Goal: Task Accomplishment & Management: Use online tool/utility

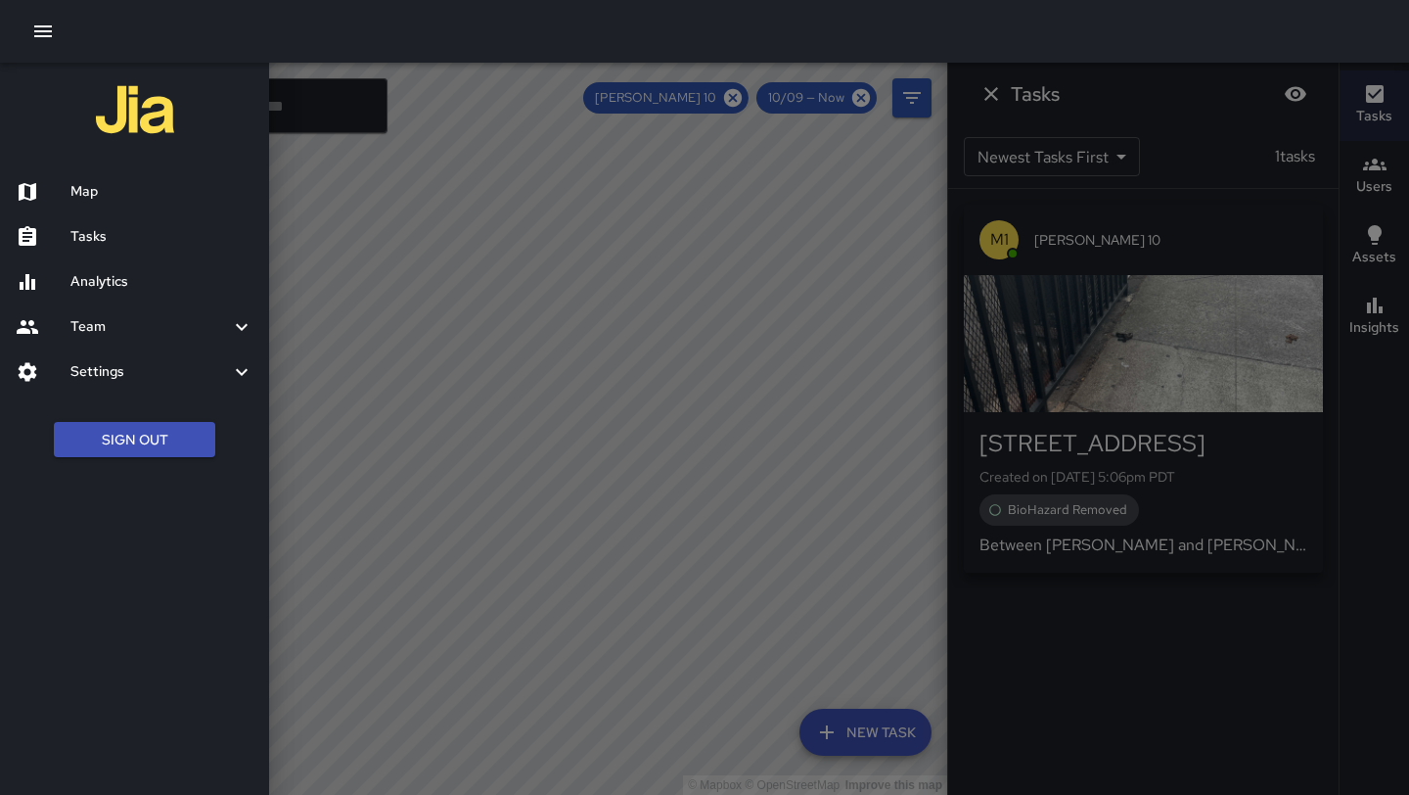
click at [168, 234] on h6 "Tasks" at bounding box center [161, 237] width 183 height 22
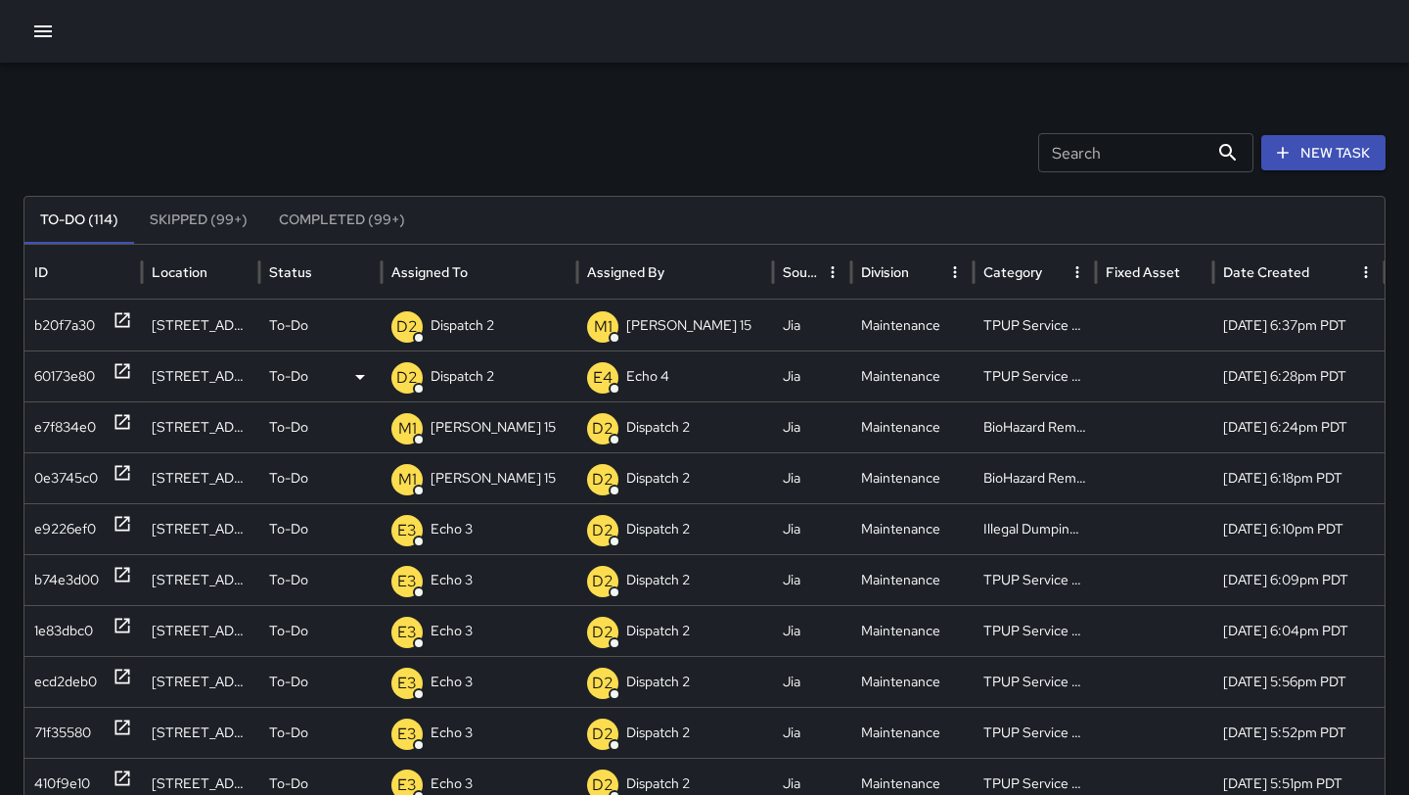
click at [466, 367] on p "Dispatch 2" at bounding box center [463, 376] width 64 height 50
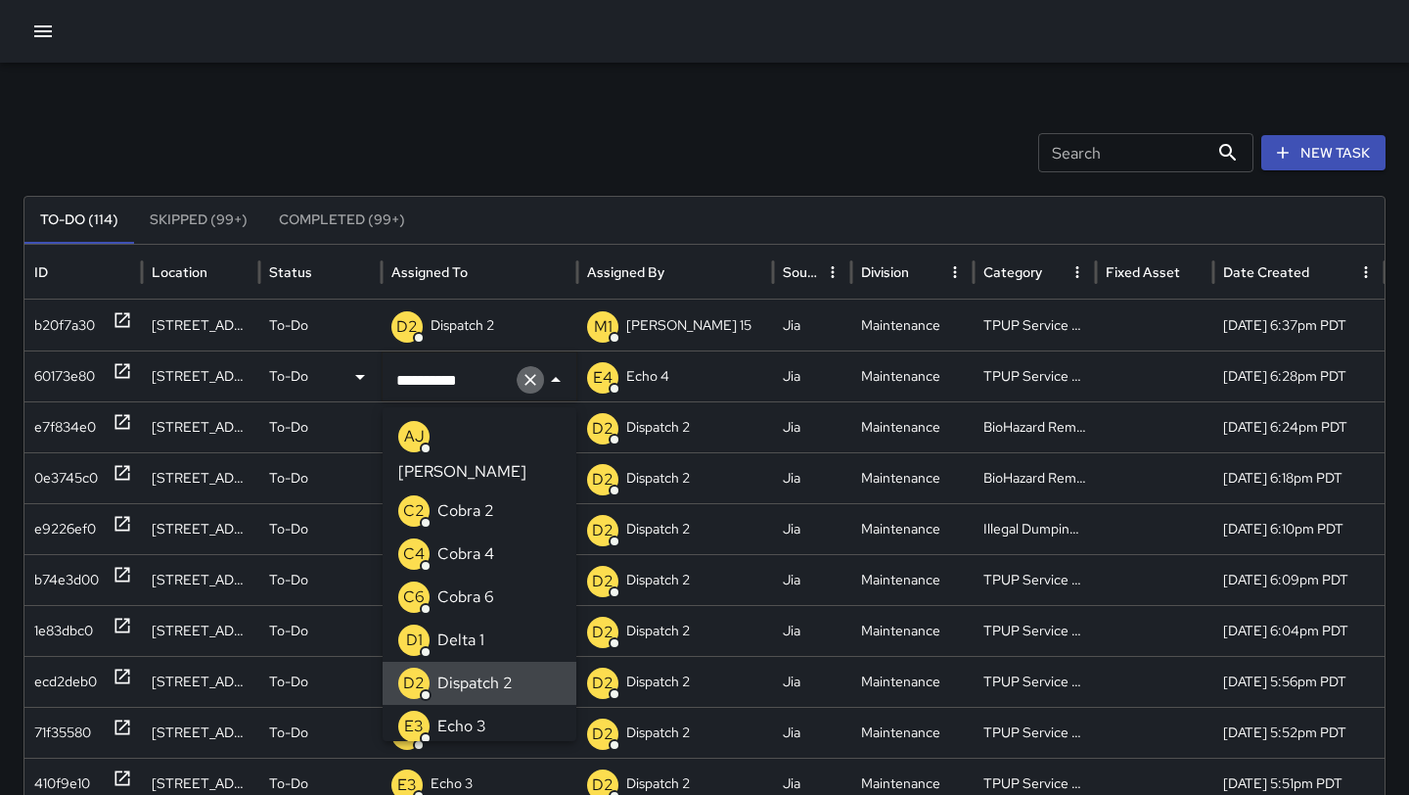
click at [530, 378] on icon "Clear" at bounding box center [531, 380] width 12 height 12
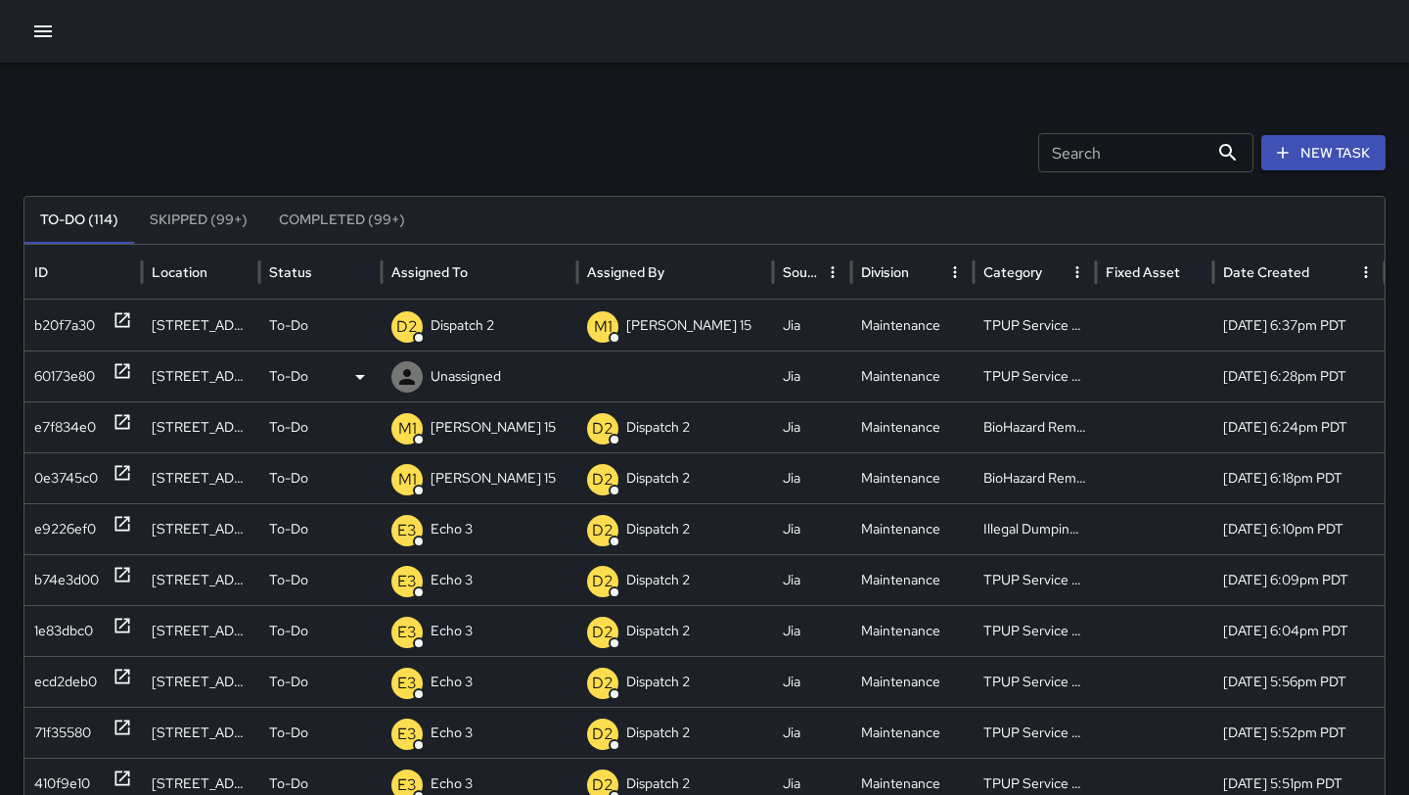
click at [472, 363] on p "Unassigned" at bounding box center [466, 376] width 70 height 50
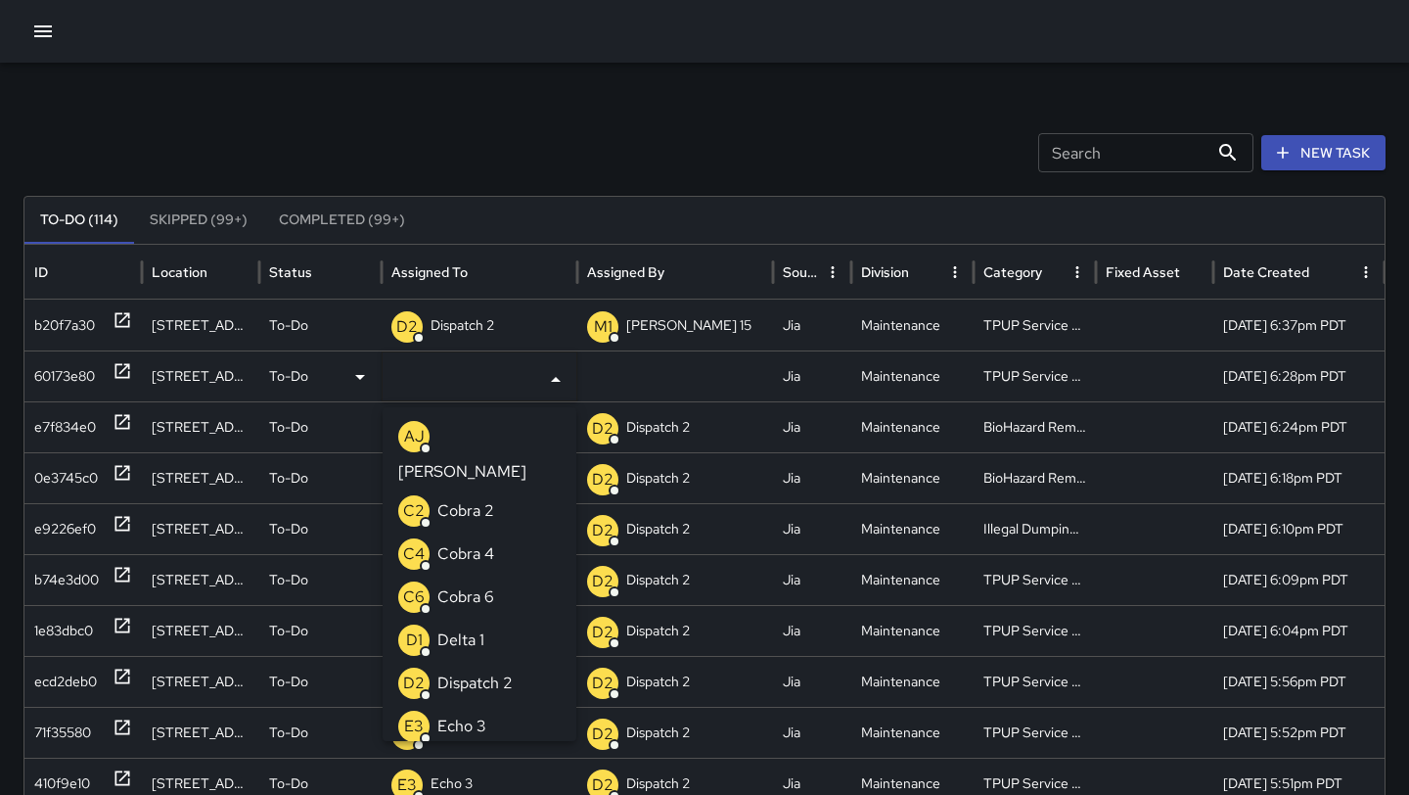
click at [483, 714] on p "Echo 3" at bounding box center [461, 725] width 49 height 23
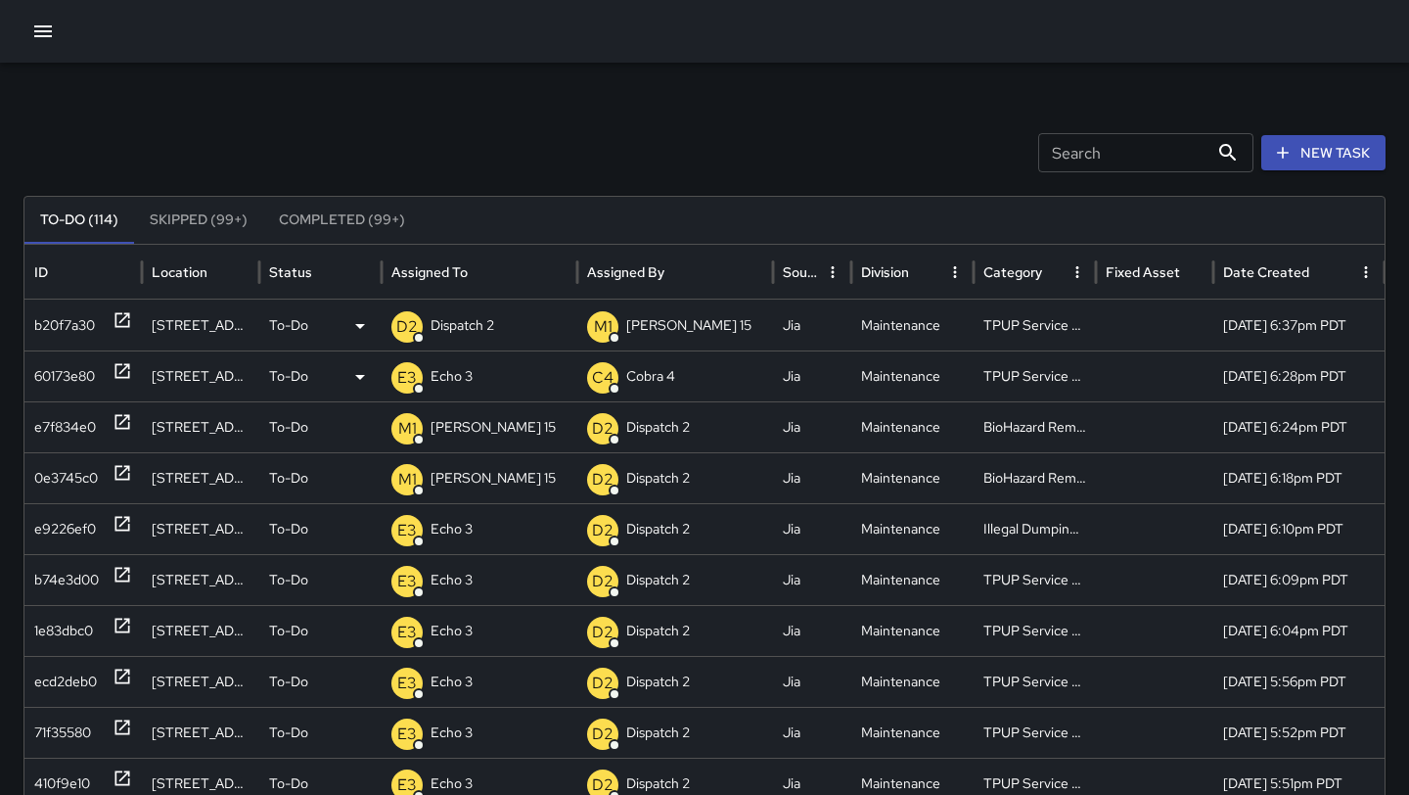
click at [460, 318] on p "Dispatch 2" at bounding box center [463, 325] width 64 height 50
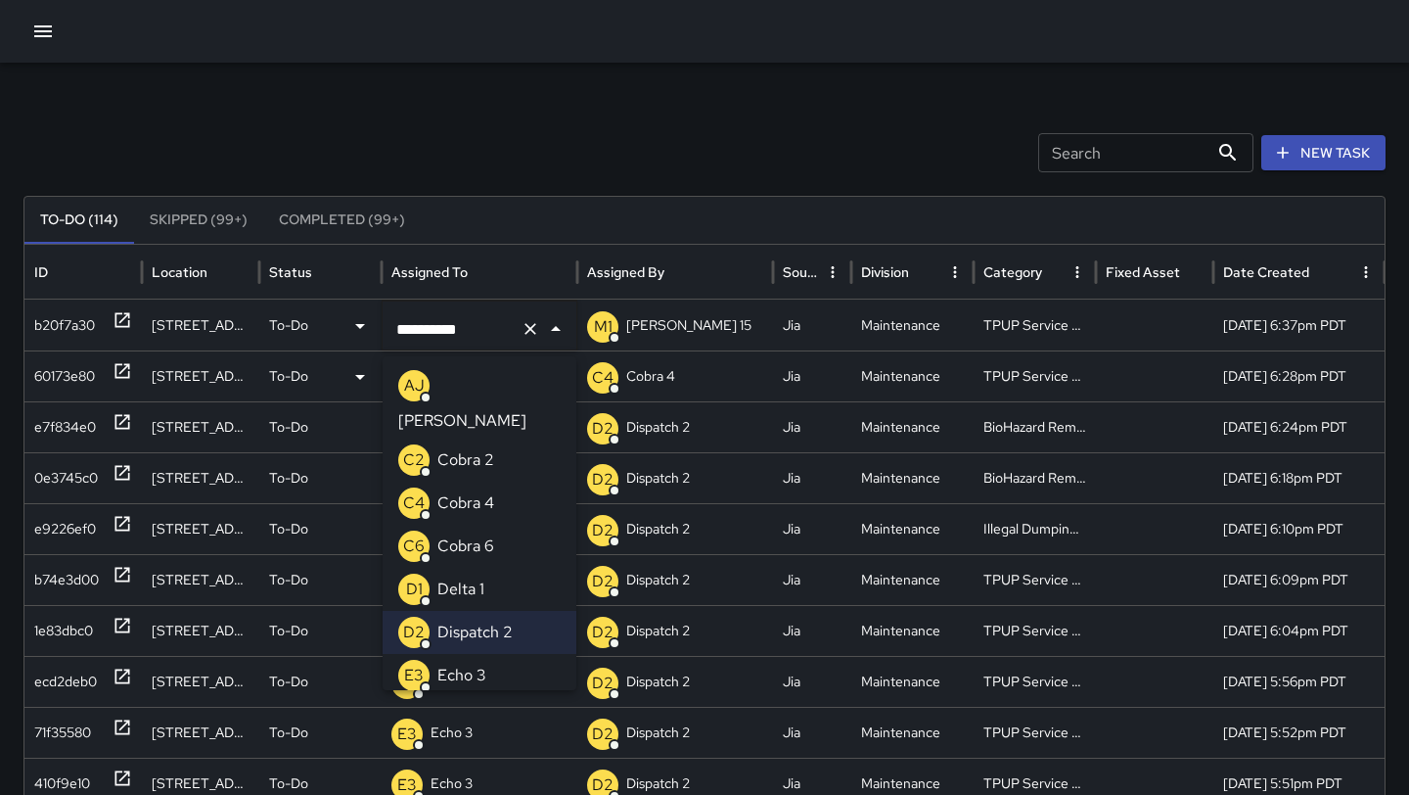
click at [478, 663] on p "Echo 3" at bounding box center [461, 674] width 49 height 23
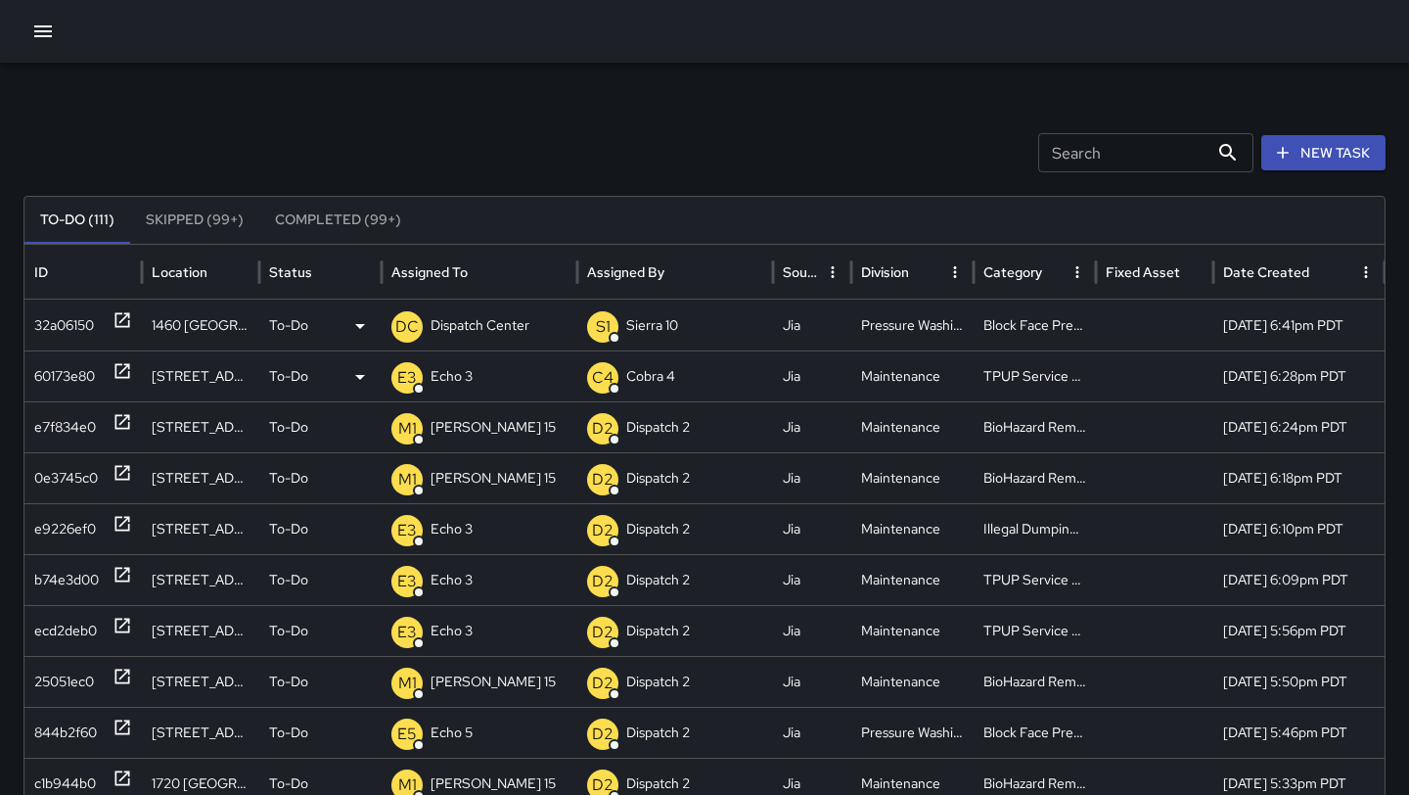
click at [524, 330] on p "Dispatch Center" at bounding box center [480, 325] width 99 height 50
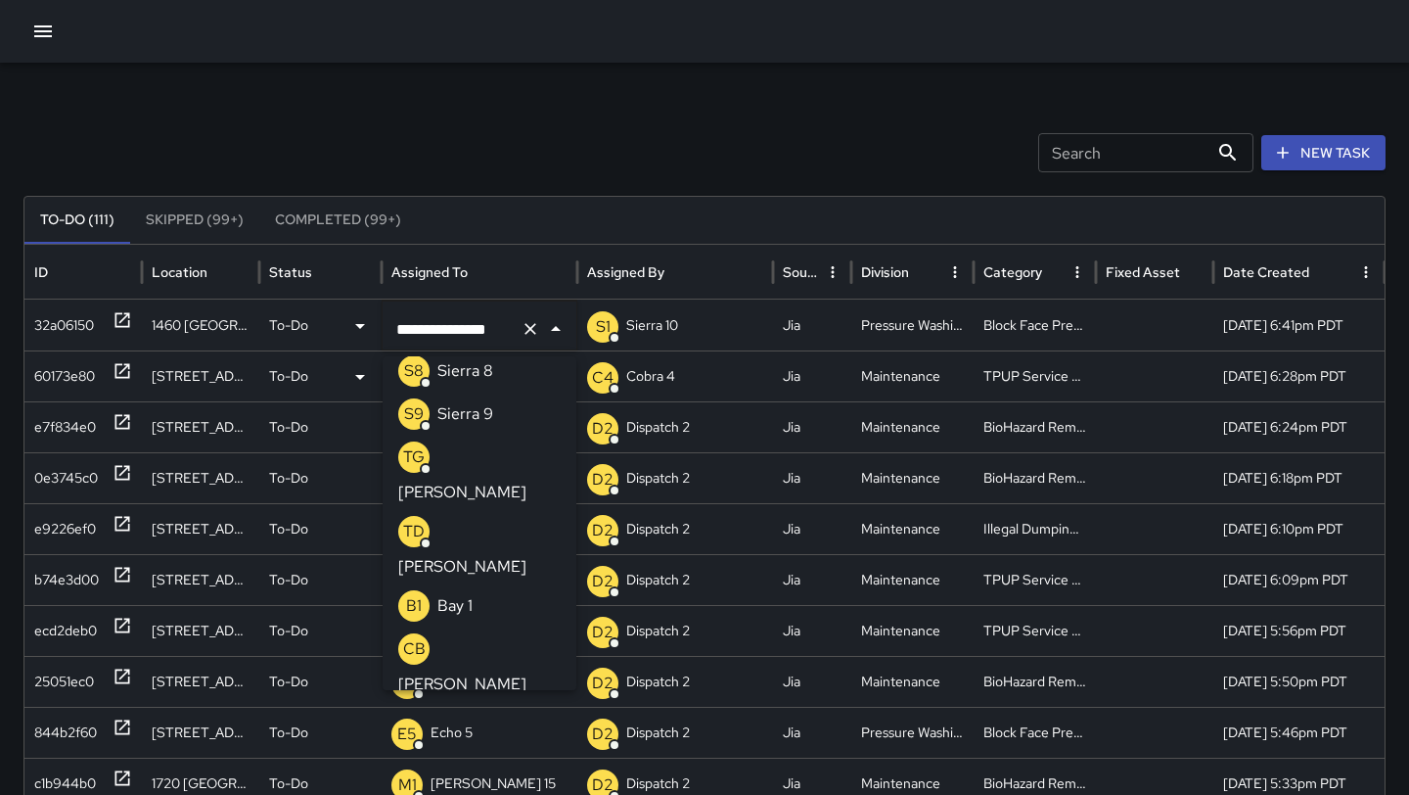
click at [529, 330] on icon "Clear" at bounding box center [531, 329] width 12 height 12
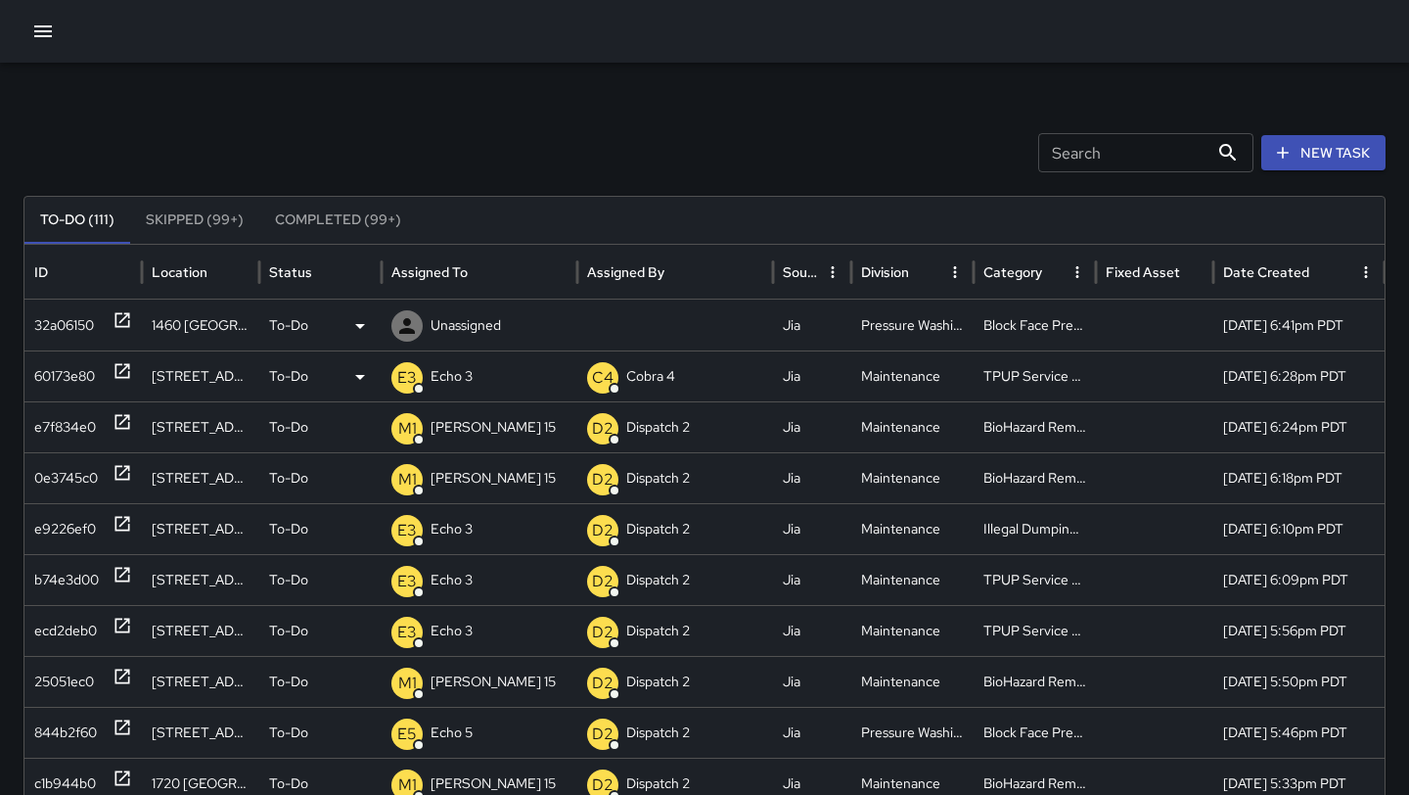
click at [465, 320] on p "Unassigned" at bounding box center [466, 325] width 70 height 50
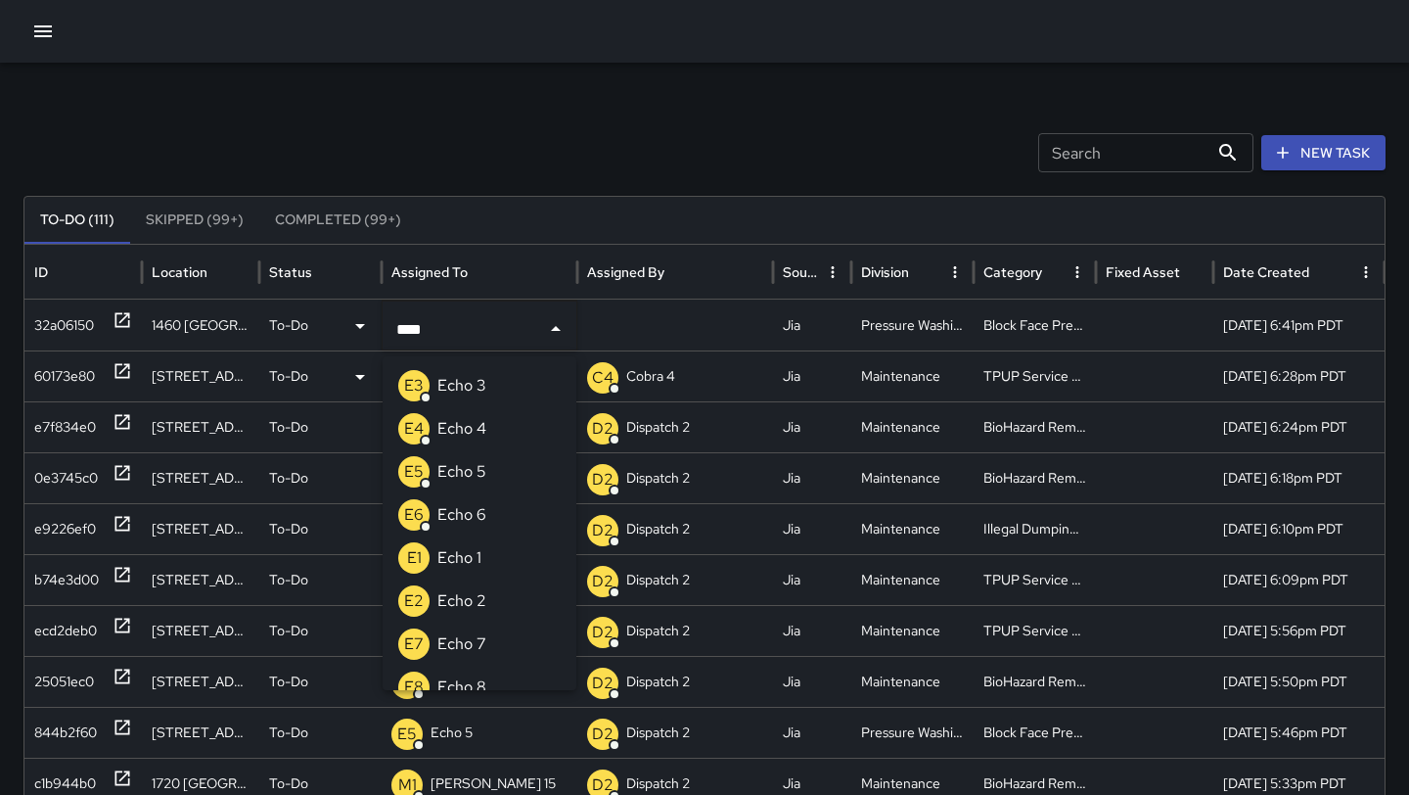
type input "****"
click at [501, 470] on li "E5 Echo 5" at bounding box center [480, 471] width 194 height 43
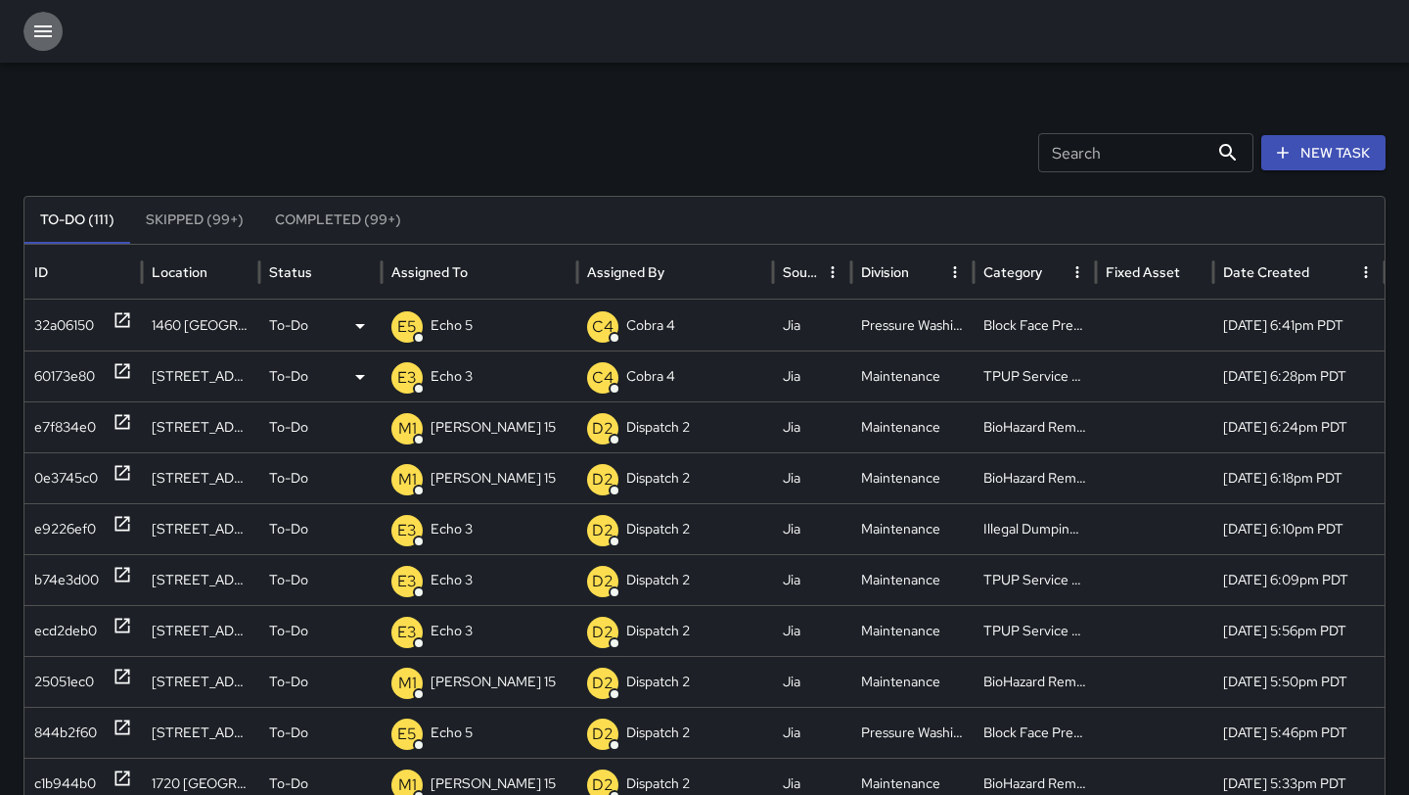
click at [45, 41] on icon "button" at bounding box center [42, 31] width 23 height 23
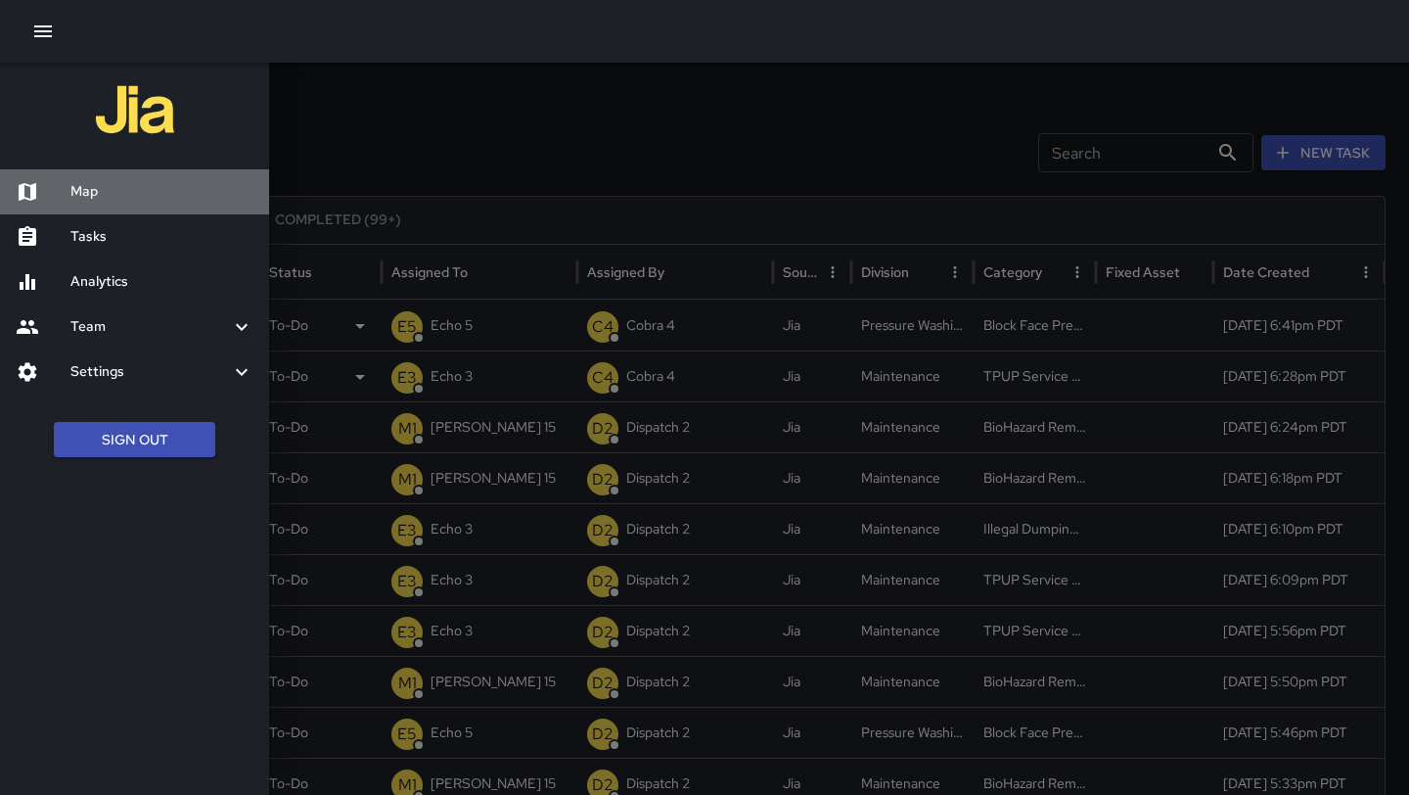
click at [129, 177] on div "Map" at bounding box center [134, 191] width 269 height 45
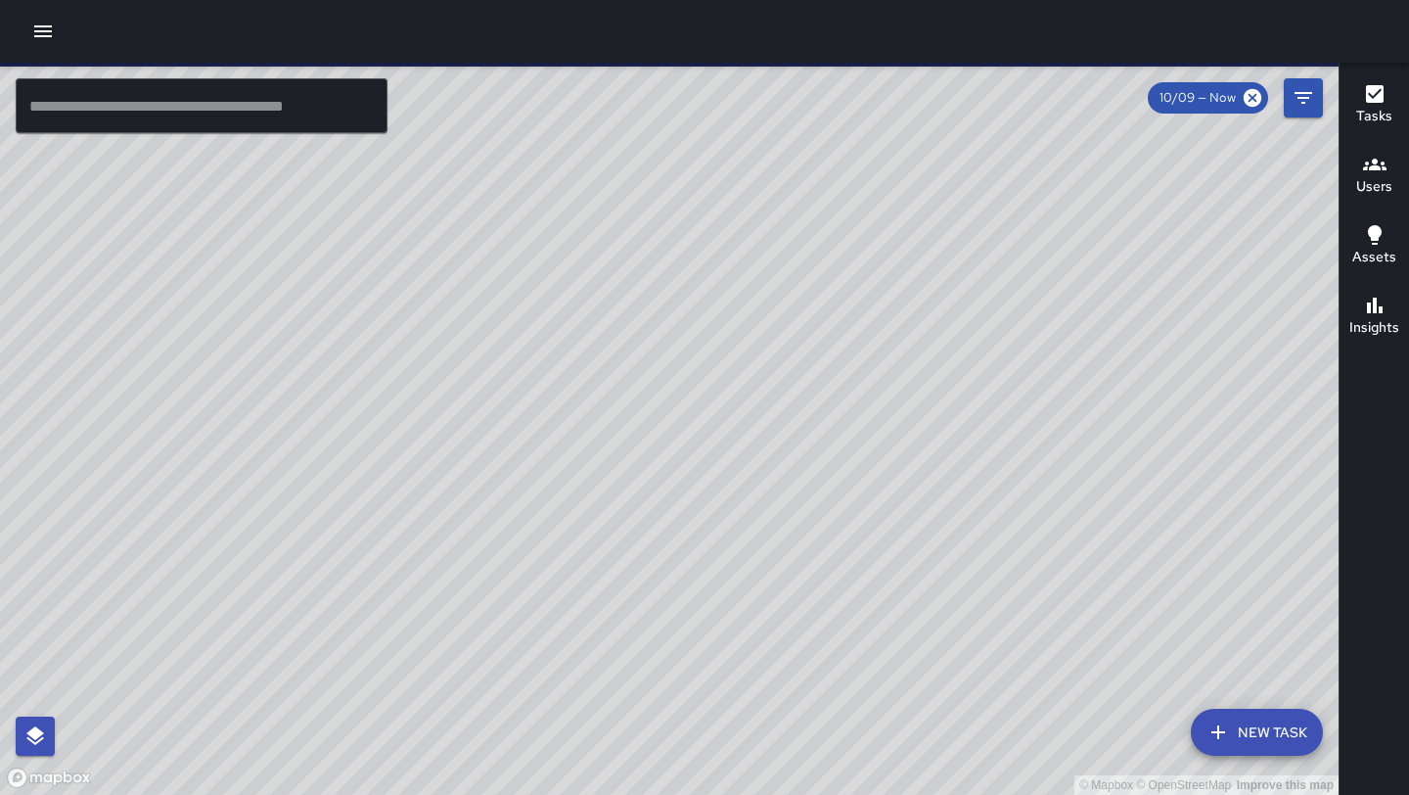
drag, startPoint x: 369, startPoint y: 620, endPoint x: 618, endPoint y: 410, distance: 326.4
click at [618, 410] on div "© Mapbox © OpenStreetMap Improve this map" at bounding box center [669, 429] width 1339 height 732
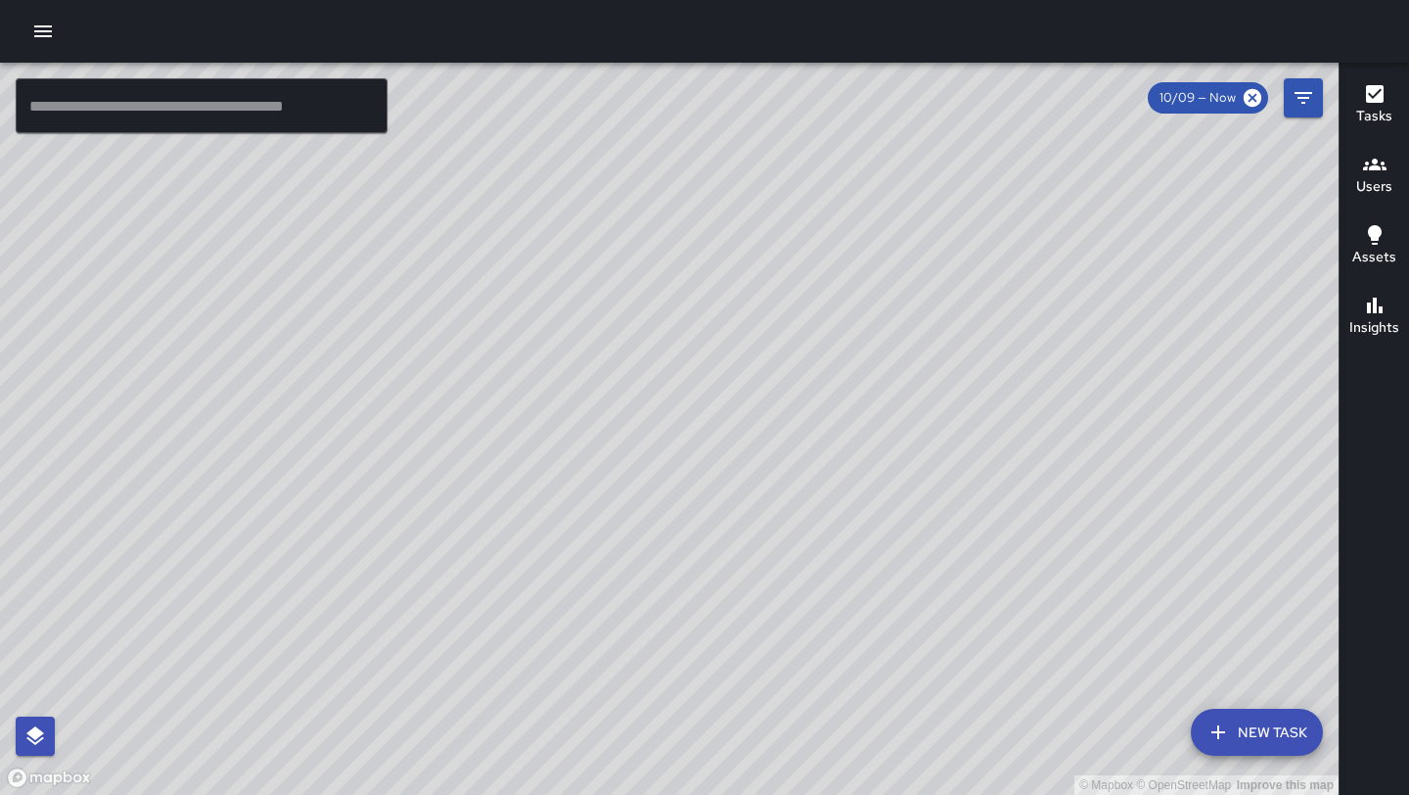
drag, startPoint x: 878, startPoint y: 189, endPoint x: 735, endPoint y: 605, distance: 439.7
click at [735, 605] on div "© Mapbox © OpenStreetMap Improve this map" at bounding box center [669, 429] width 1339 height 732
drag, startPoint x: 1202, startPoint y: 386, endPoint x: 694, endPoint y: 682, distance: 588.1
click at [694, 682] on div "© Mapbox © OpenStreetMap Improve this map" at bounding box center [669, 429] width 1339 height 732
drag, startPoint x: 796, startPoint y: 167, endPoint x: 729, endPoint y: 465, distance: 304.8
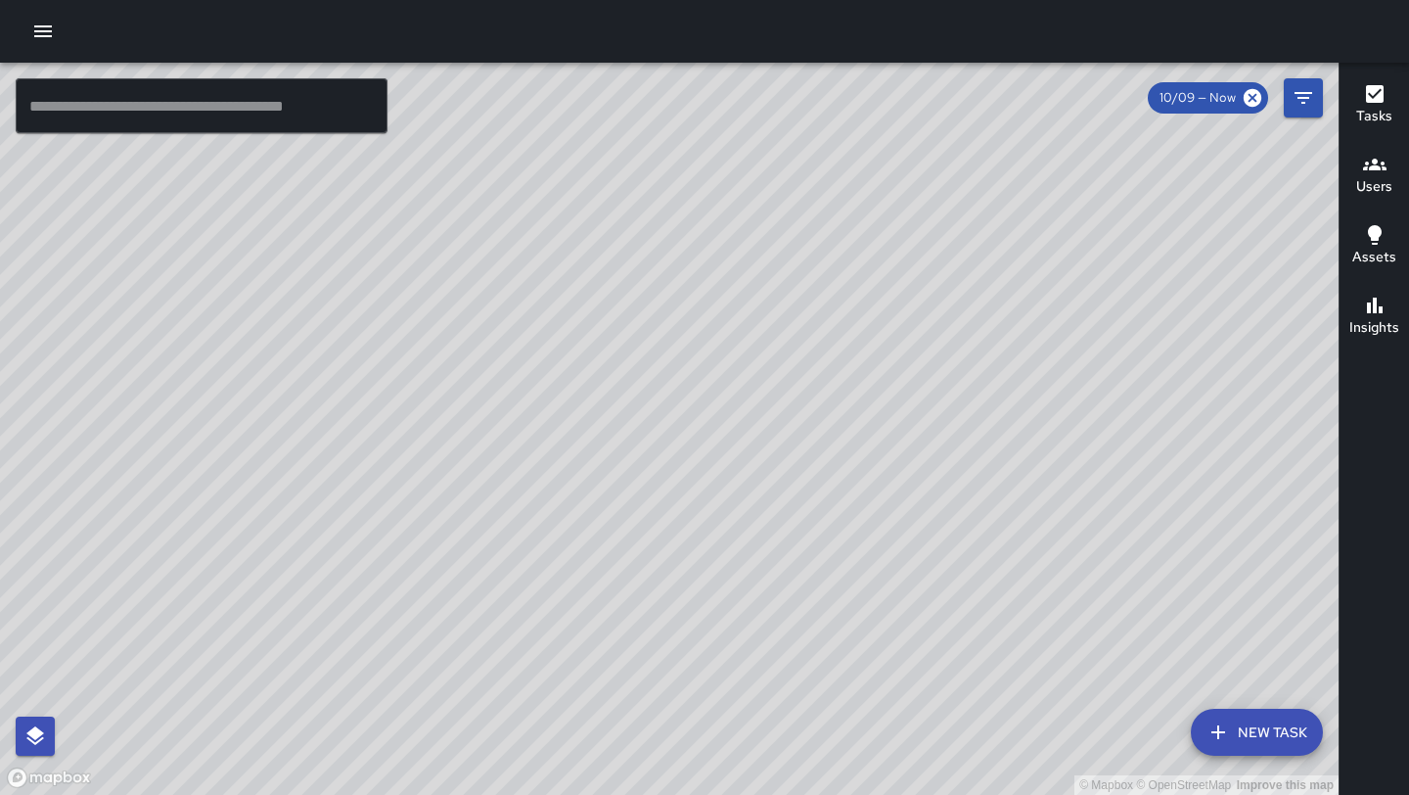
click at [729, 466] on div "© Mapbox © OpenStreetMap Improve this map" at bounding box center [669, 429] width 1339 height 732
drag, startPoint x: 609, startPoint y: 510, endPoint x: 775, endPoint y: 357, distance: 225.8
click at [775, 357] on div "© Mapbox © OpenStreetMap Improve this map" at bounding box center [669, 429] width 1339 height 732
drag, startPoint x: 705, startPoint y: 687, endPoint x: 820, endPoint y: 464, distance: 251.2
click at [820, 464] on div "© Mapbox © OpenStreetMap Improve this map" at bounding box center [669, 429] width 1339 height 732
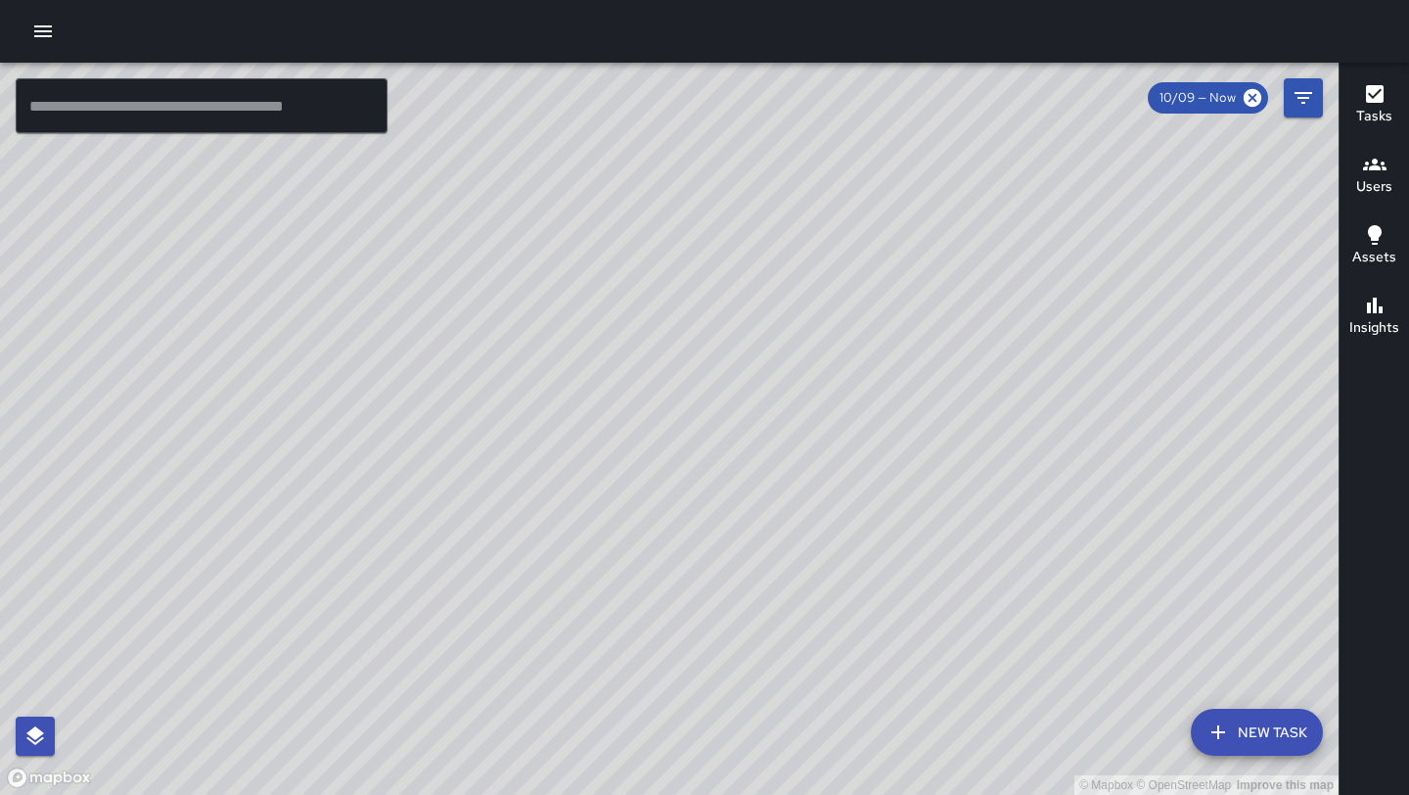
drag, startPoint x: 721, startPoint y: 596, endPoint x: 938, endPoint y: 216, distance: 437.4
click at [938, 216] on div "© Mapbox © OpenStreetMap Improve this map" at bounding box center [669, 429] width 1339 height 732
drag, startPoint x: 639, startPoint y: 745, endPoint x: 907, endPoint y: 200, distance: 607.4
click at [907, 200] on div "© Mapbox © OpenStreetMap Improve this map" at bounding box center [669, 429] width 1339 height 732
drag, startPoint x: 807, startPoint y: 302, endPoint x: 526, endPoint y: 639, distance: 438.4
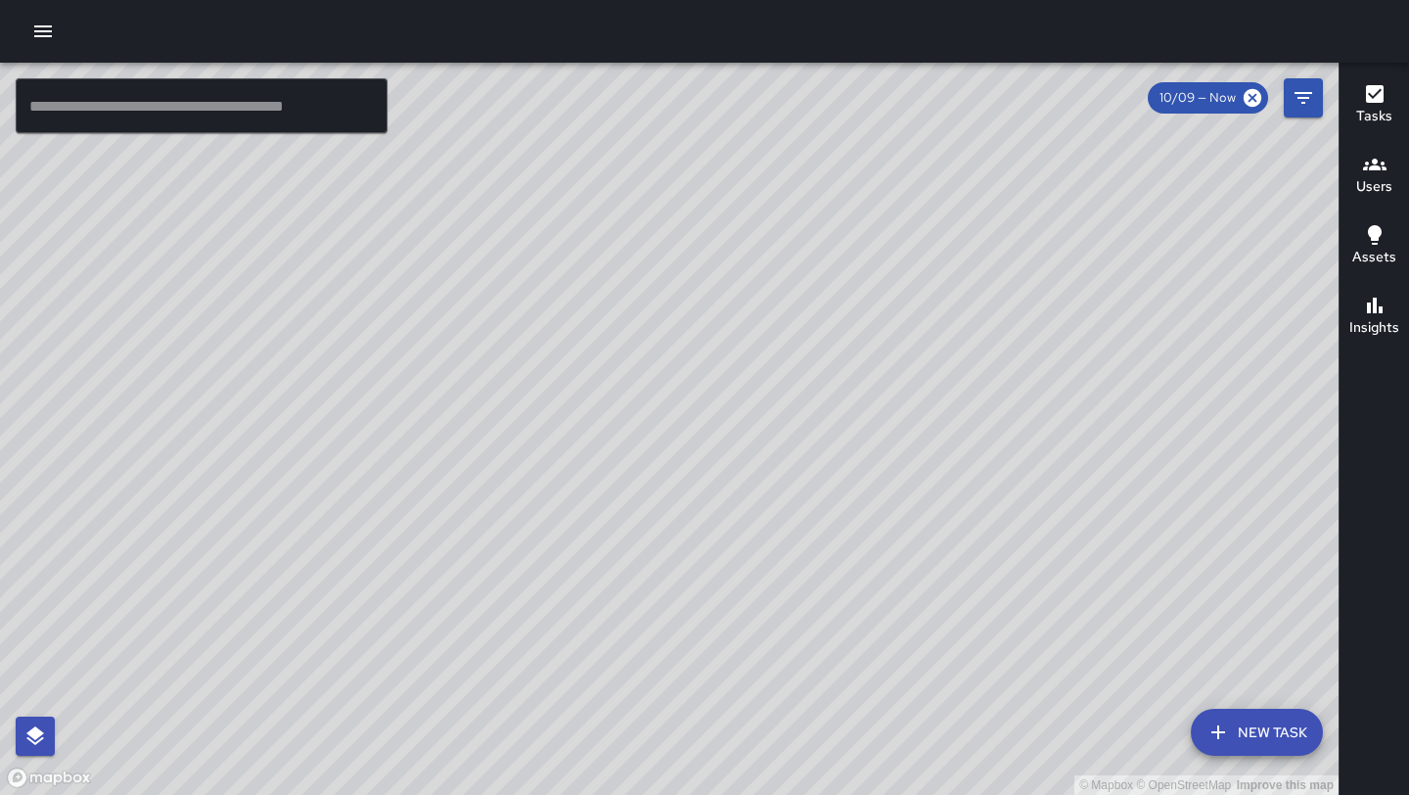
click at [526, 639] on div "© Mapbox © OpenStreetMap Improve this map" at bounding box center [669, 429] width 1339 height 732
drag, startPoint x: 901, startPoint y: 272, endPoint x: 713, endPoint y: 629, distance: 403.6
click at [713, 629] on div "© Mapbox © OpenStreetMap Improve this map" at bounding box center [669, 429] width 1339 height 732
drag, startPoint x: 713, startPoint y: 629, endPoint x: 696, endPoint y: 457, distance: 173.1
click at [696, 457] on div "© Mapbox © OpenStreetMap Improve this map" at bounding box center [669, 429] width 1339 height 732
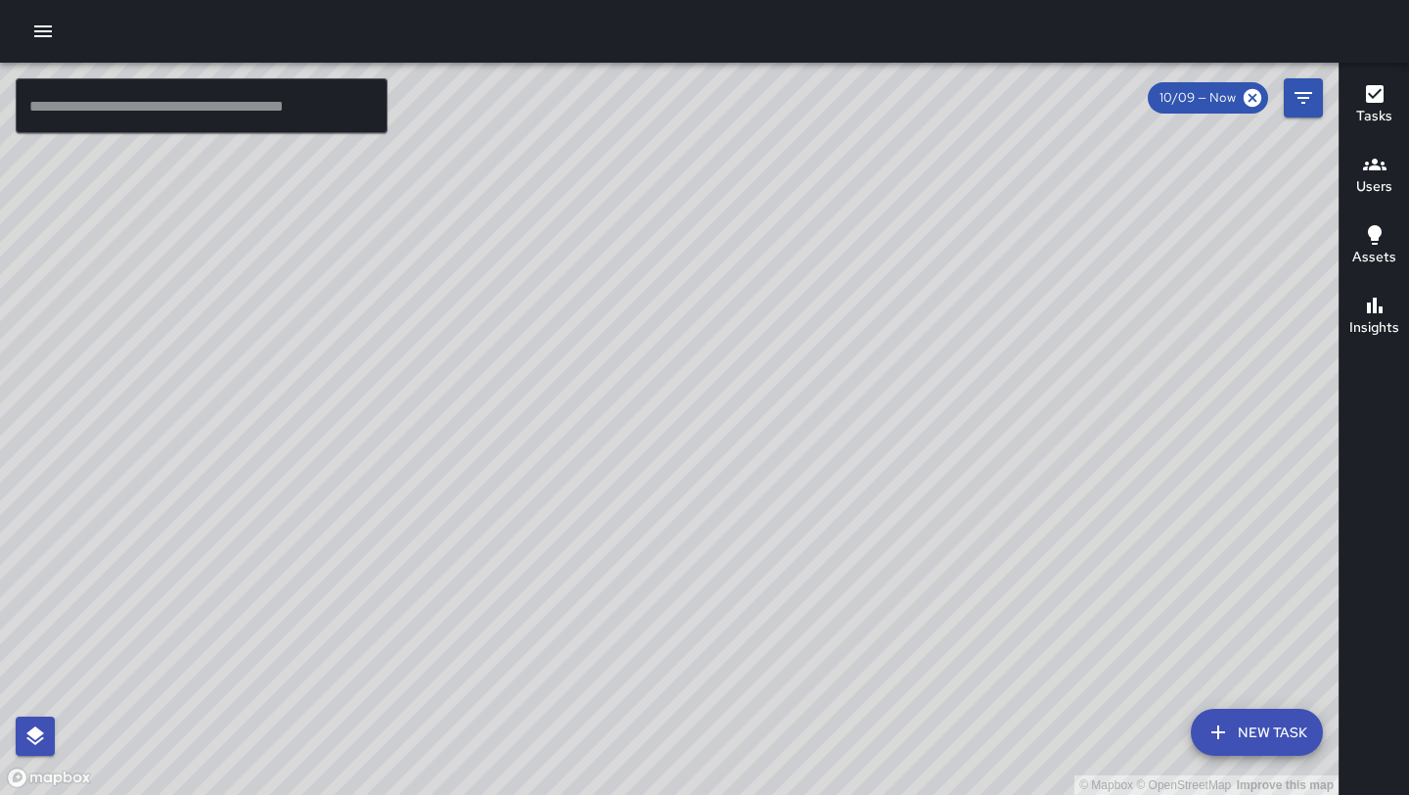
drag, startPoint x: 1150, startPoint y: 263, endPoint x: 878, endPoint y: 721, distance: 532.7
click at [878, 721] on div "© Mapbox © OpenStreetMap Improve this map" at bounding box center [669, 429] width 1339 height 732
drag, startPoint x: 512, startPoint y: 483, endPoint x: 629, endPoint y: 552, distance: 135.9
click at [629, 552] on div "© Mapbox © OpenStreetMap Improve this map" at bounding box center [669, 429] width 1339 height 732
drag, startPoint x: 629, startPoint y: 552, endPoint x: 730, endPoint y: 468, distance: 131.3
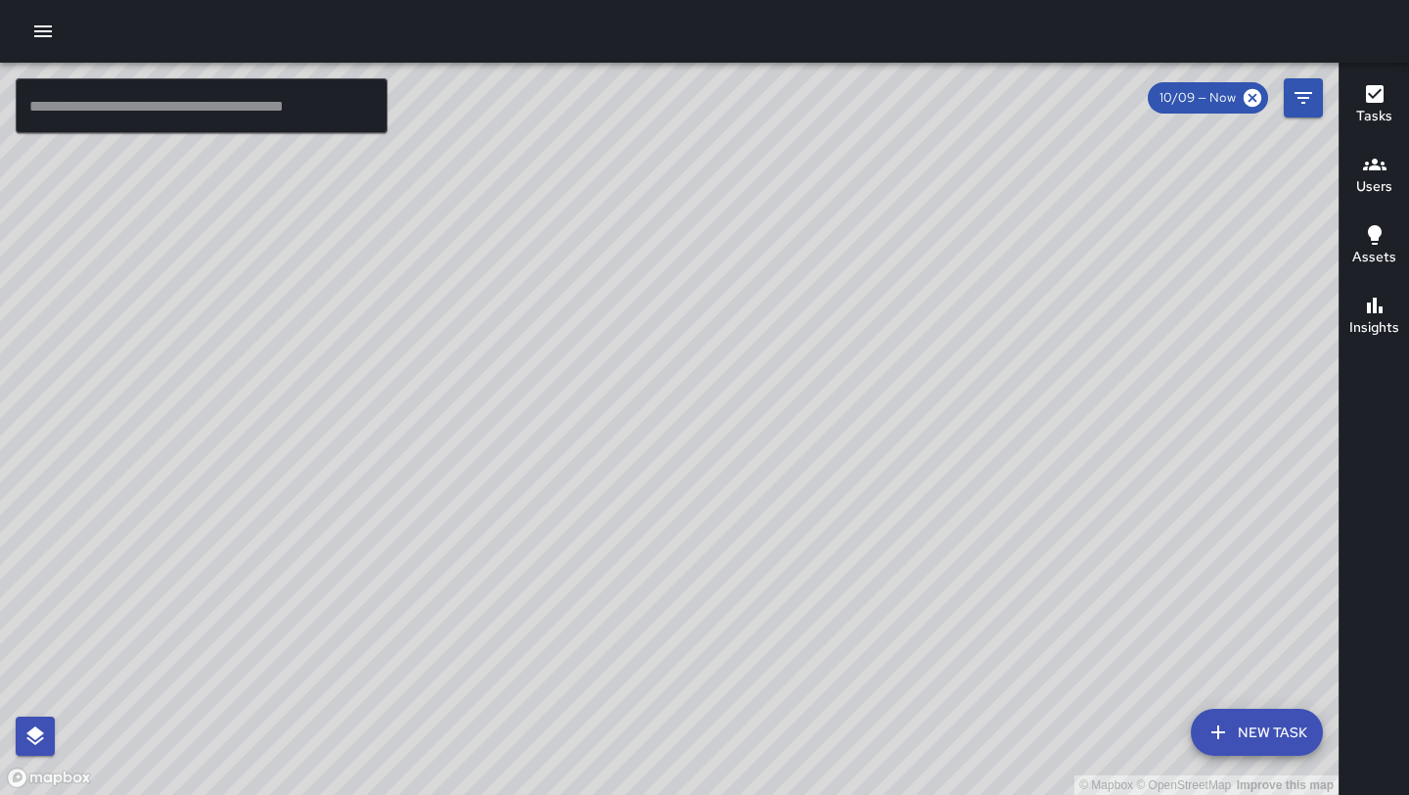
click at [730, 468] on div "© Mapbox © OpenStreetMap Improve this map" at bounding box center [669, 429] width 1339 height 732
click at [51, 41] on icon "button" at bounding box center [42, 31] width 23 height 23
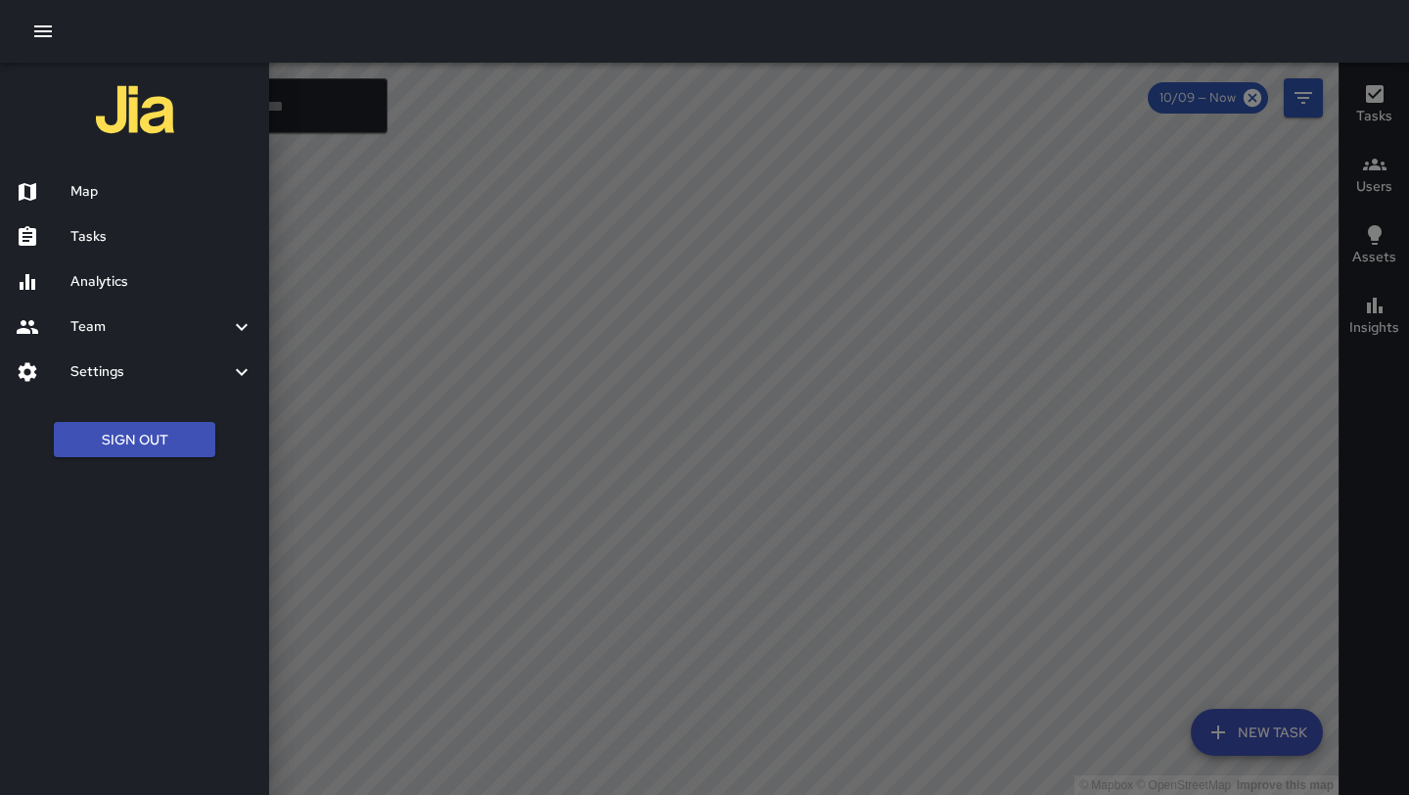
click at [111, 221] on div "Tasks" at bounding box center [134, 236] width 269 height 45
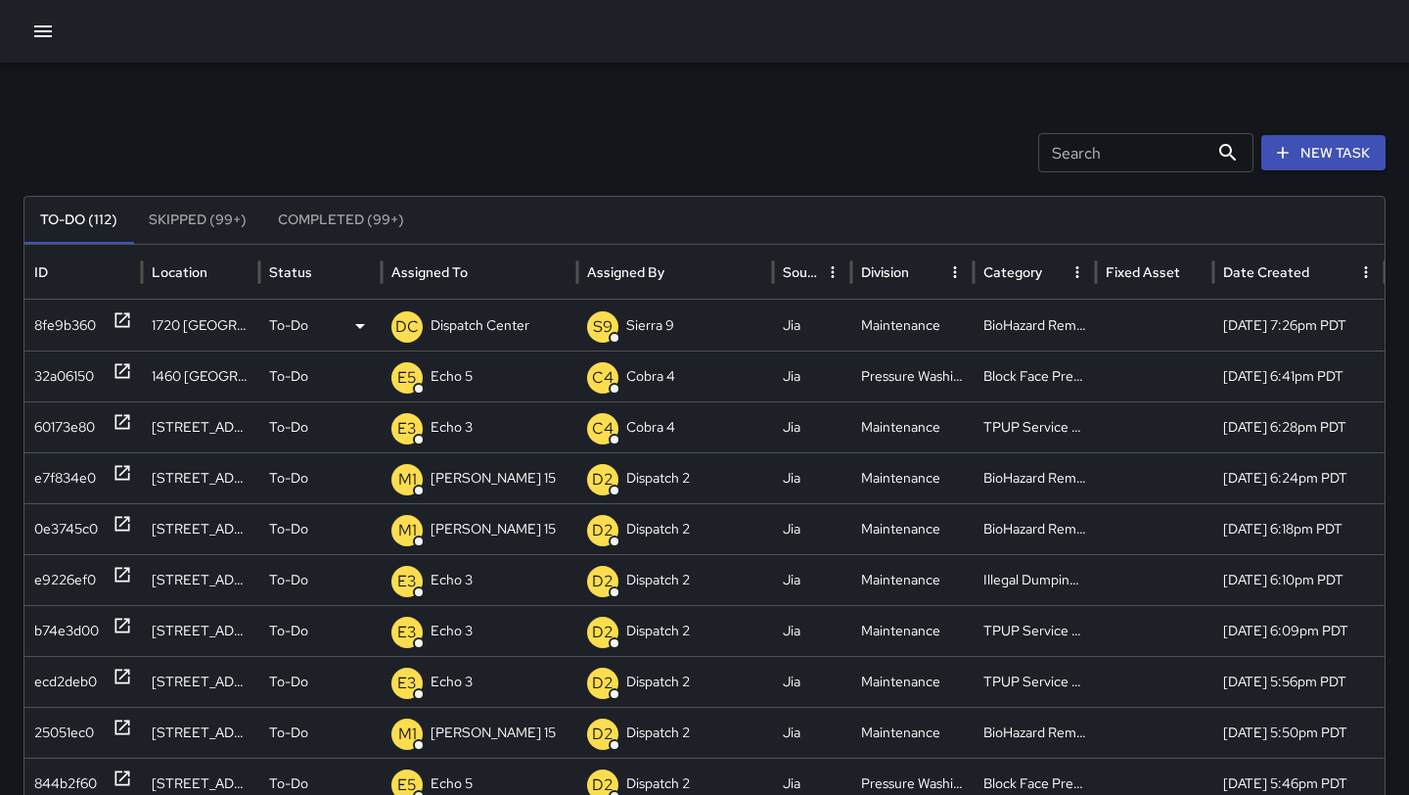
click at [125, 326] on icon at bounding box center [122, 320] width 15 height 15
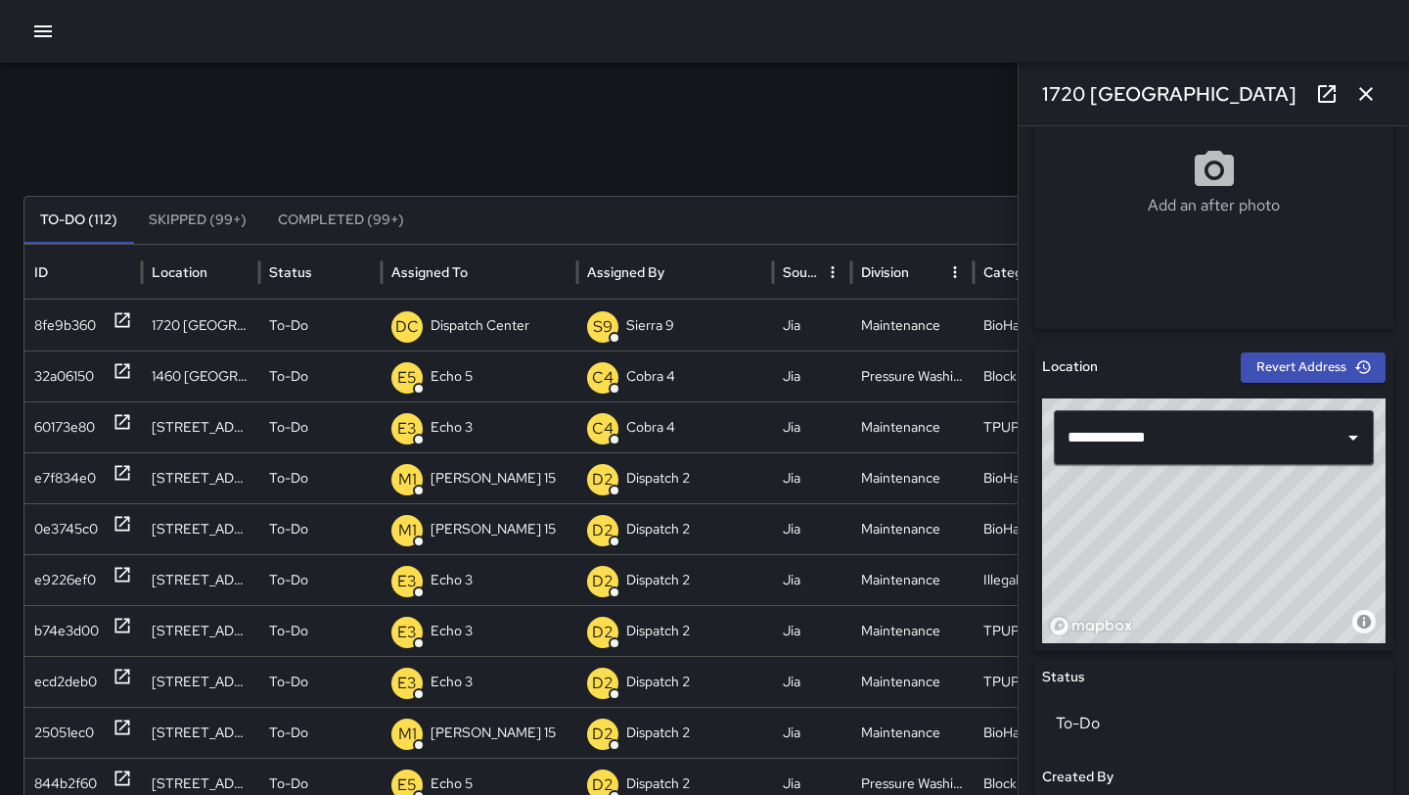
scroll to position [415, 0]
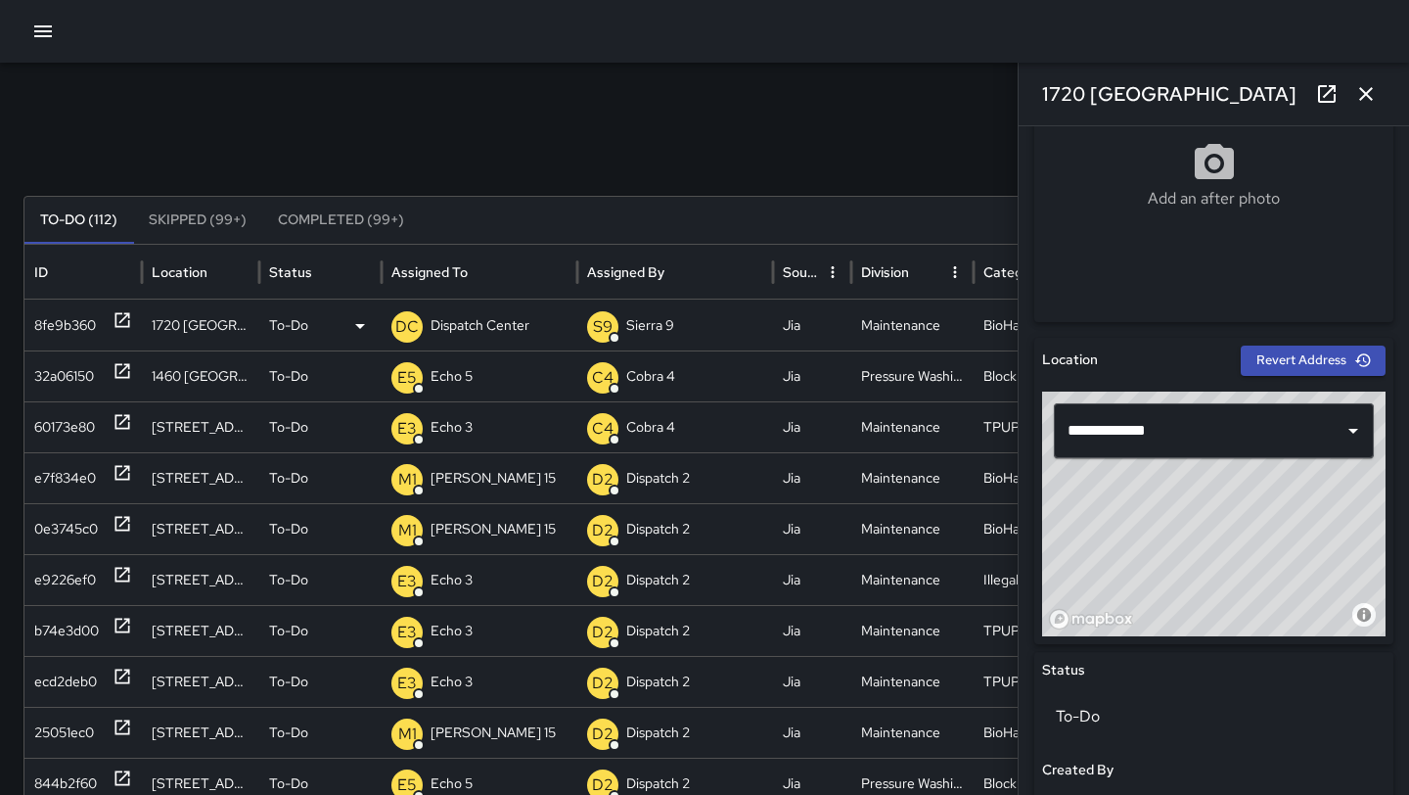
click at [499, 326] on p "Dispatch Center" at bounding box center [480, 325] width 99 height 50
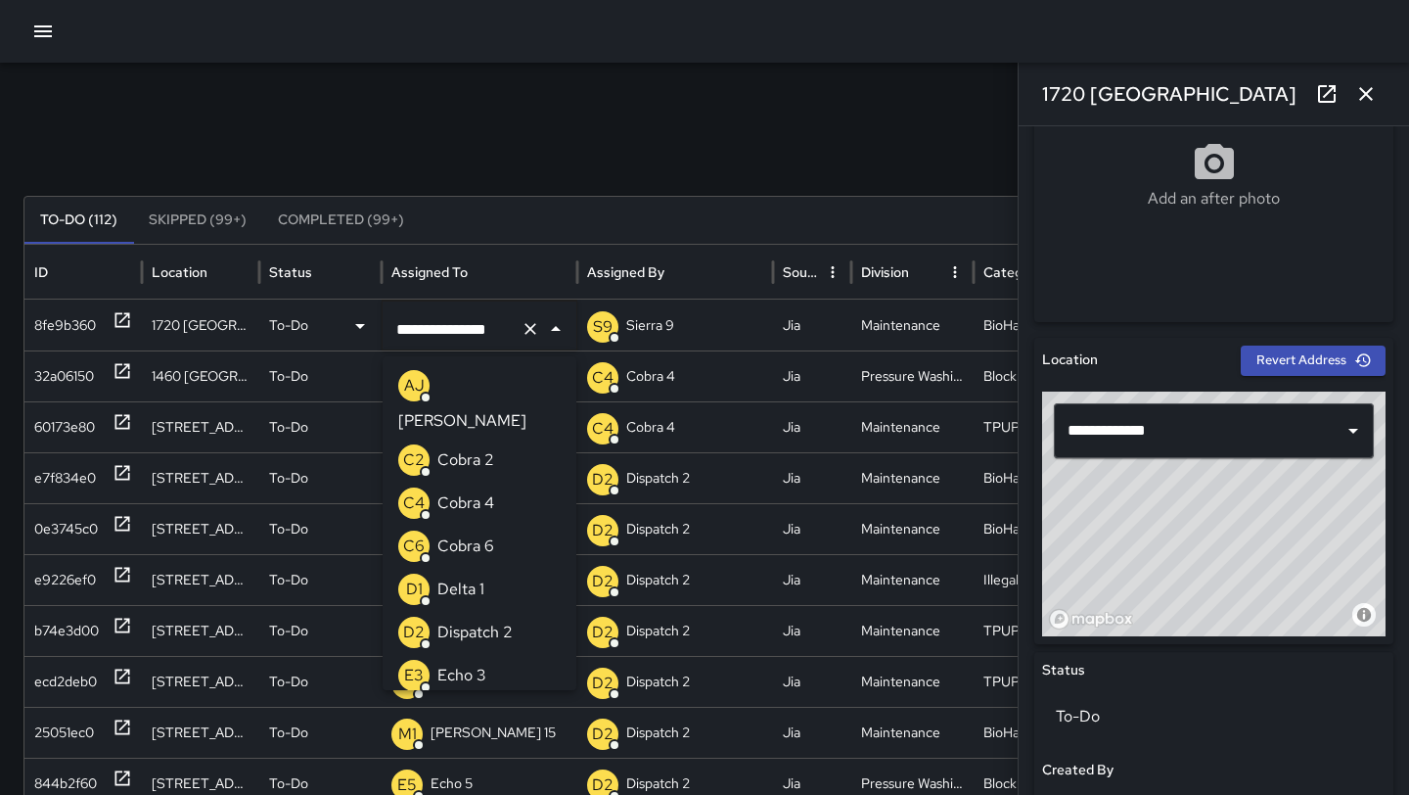
scroll to position [0, 0]
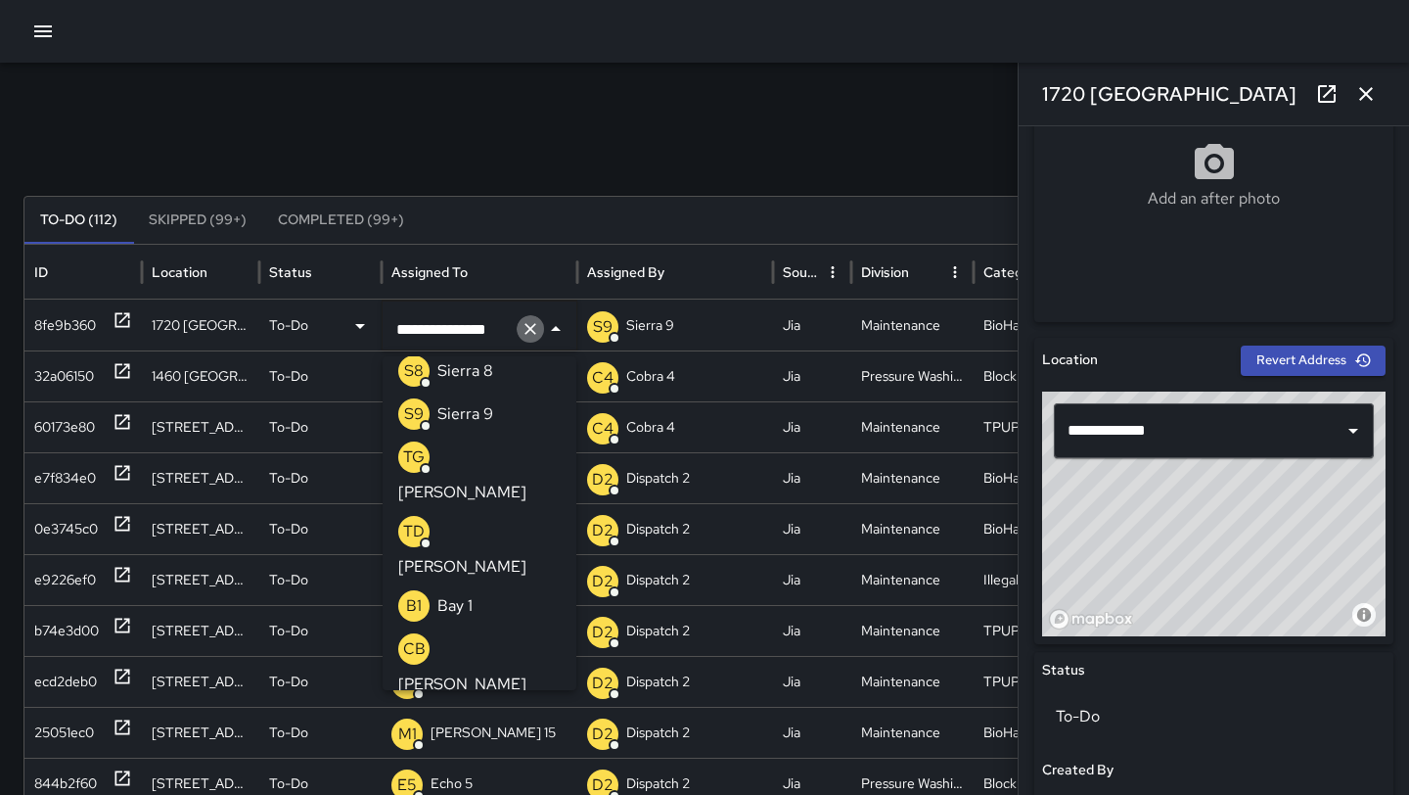
click at [529, 327] on icon "Clear" at bounding box center [531, 329] width 12 height 12
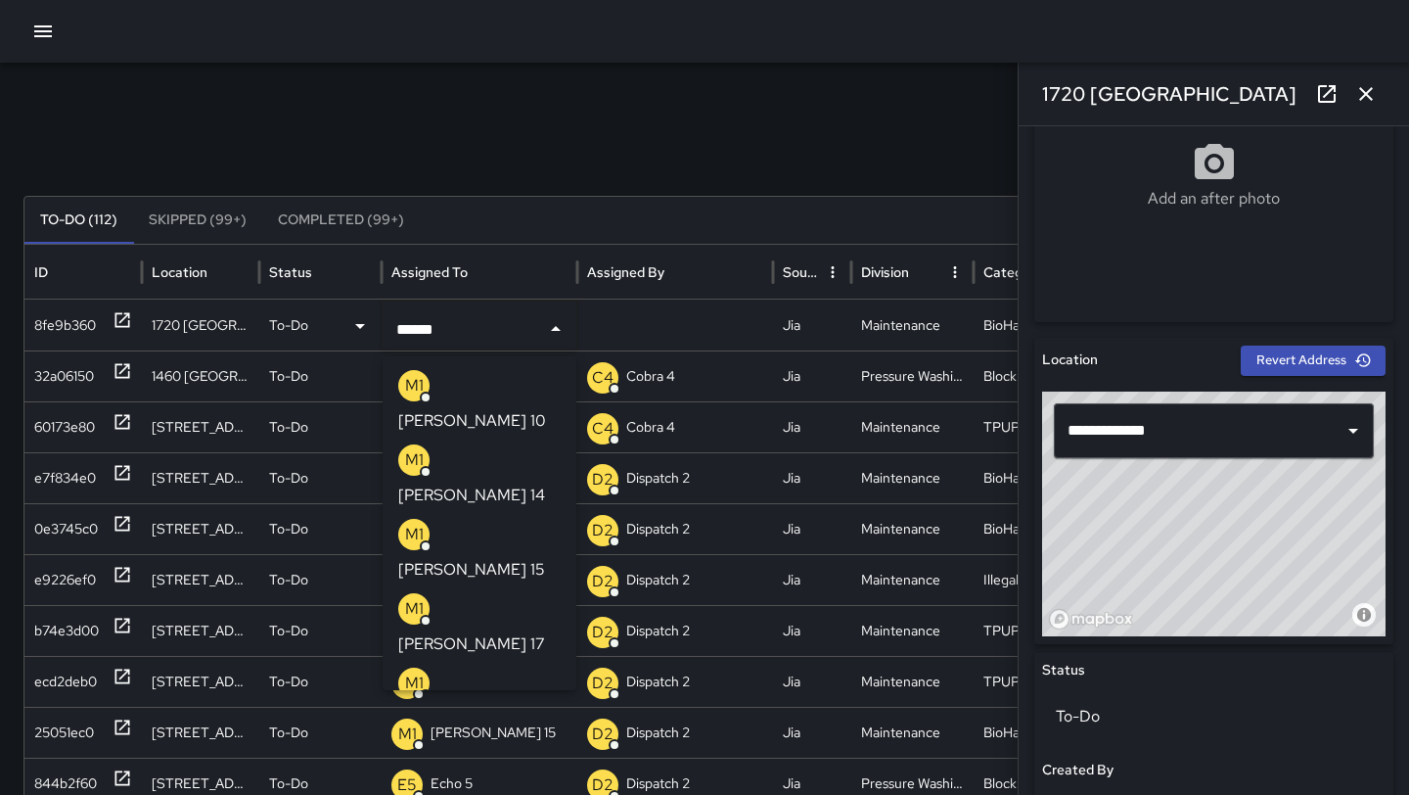
type input "*******"
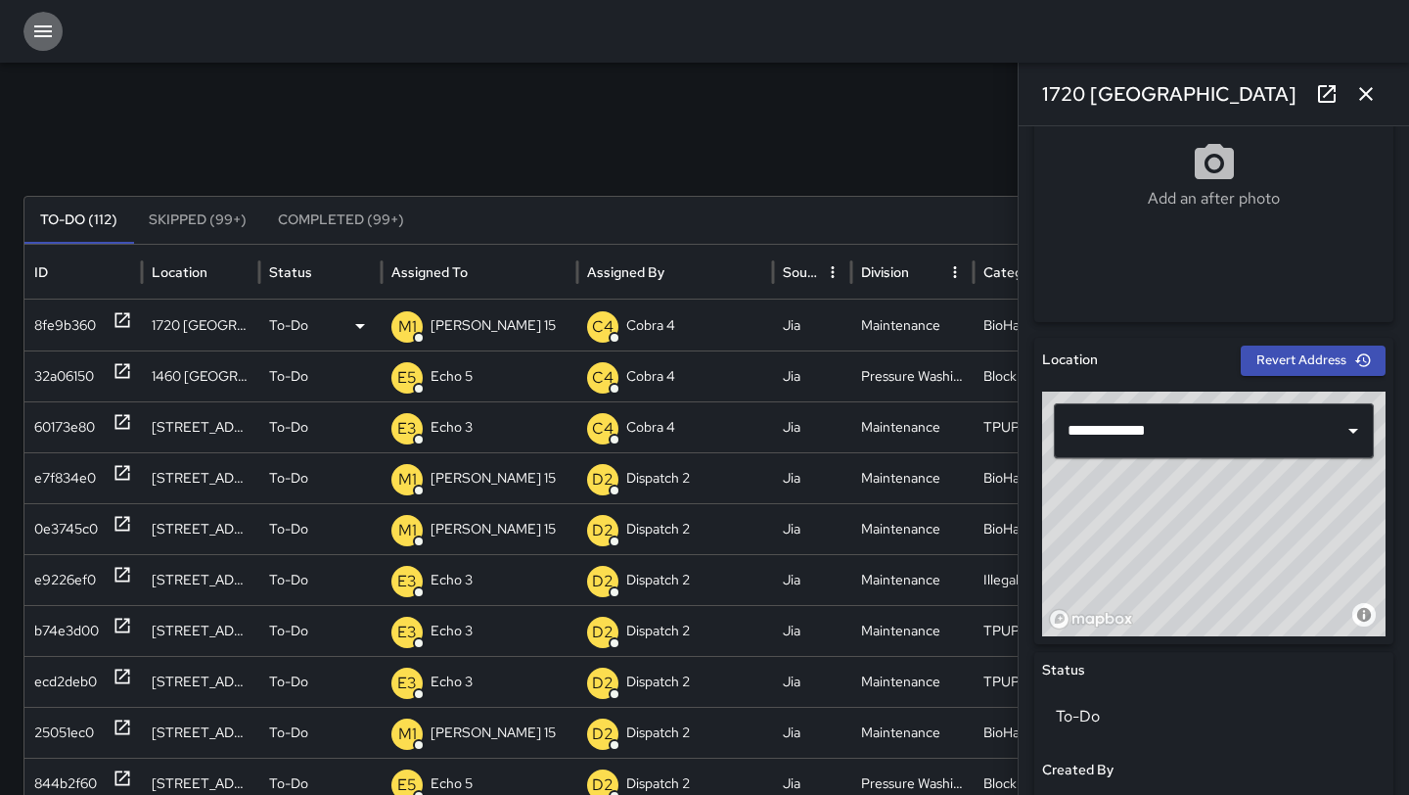
click at [47, 22] on icon "button" at bounding box center [42, 31] width 23 height 23
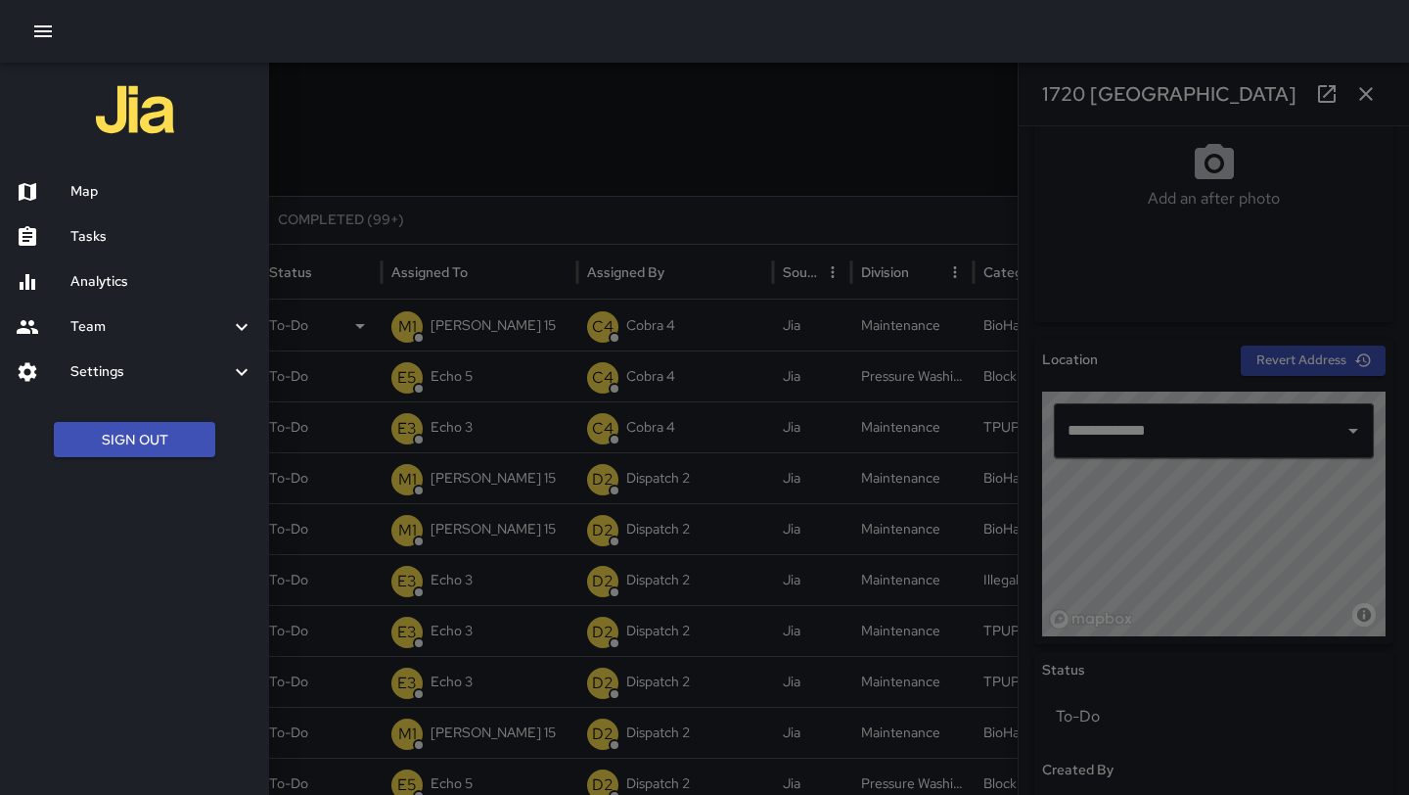
click at [128, 200] on h6 "Map" at bounding box center [161, 192] width 183 height 22
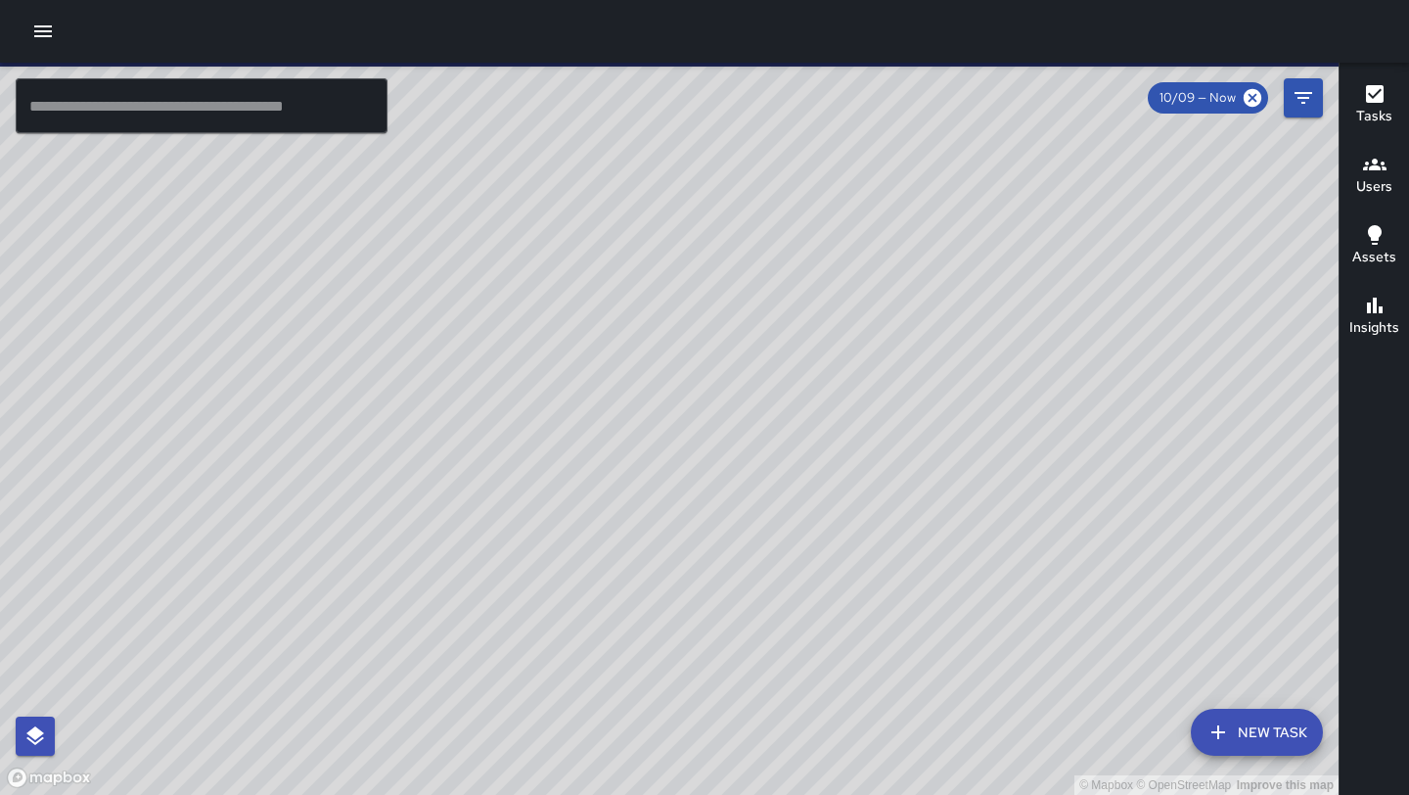
drag, startPoint x: 799, startPoint y: 574, endPoint x: 839, endPoint y: 563, distance: 40.9
click at [839, 563] on div "© Mapbox © OpenStreetMap Improve this map" at bounding box center [669, 429] width 1339 height 732
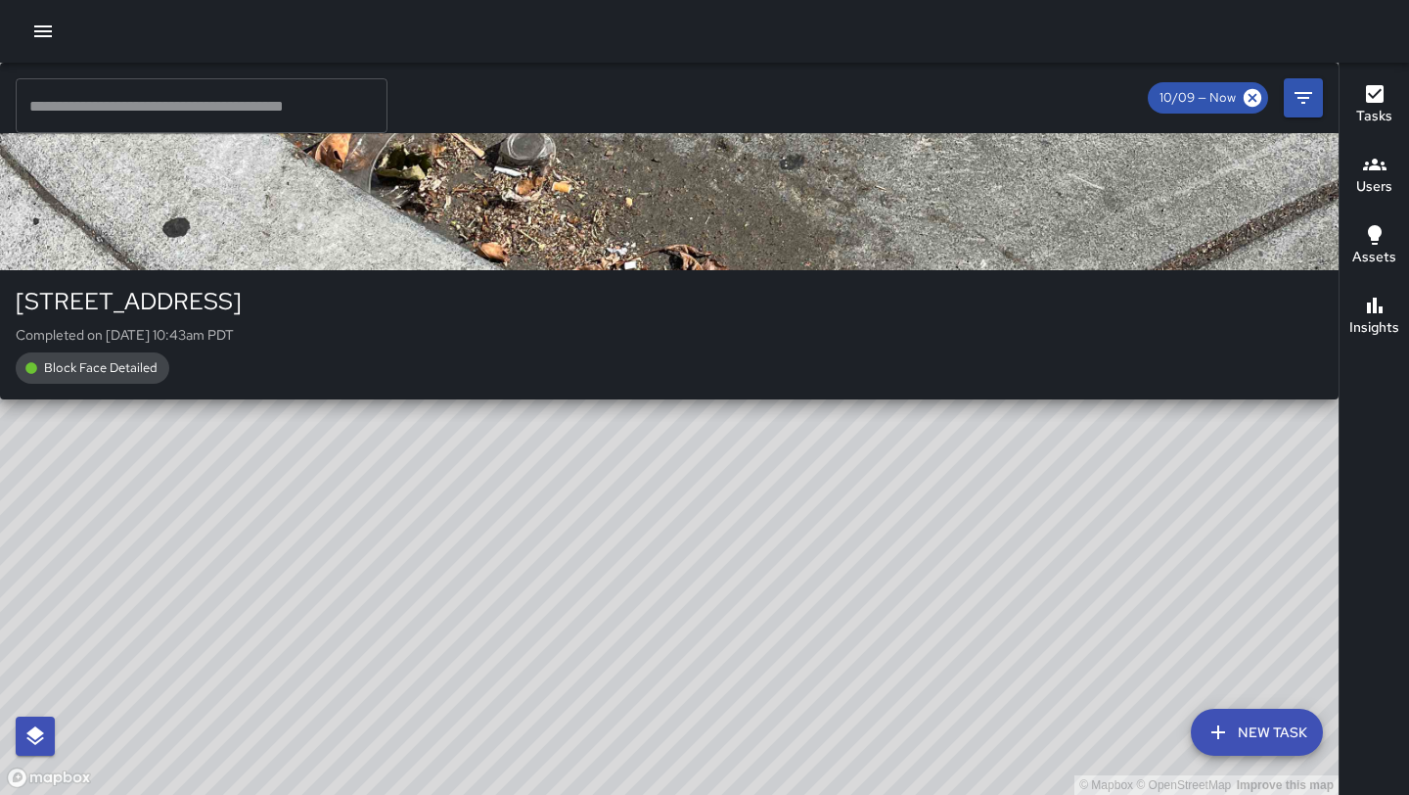
drag, startPoint x: 588, startPoint y: 561, endPoint x: 568, endPoint y: 633, distance: 75.3
click at [558, 645] on div "© Mapbox © OpenStreetMap Improve this map M4 [PERSON_NAME] 4 1776 Broadway Comp…" at bounding box center [669, 429] width 1339 height 732
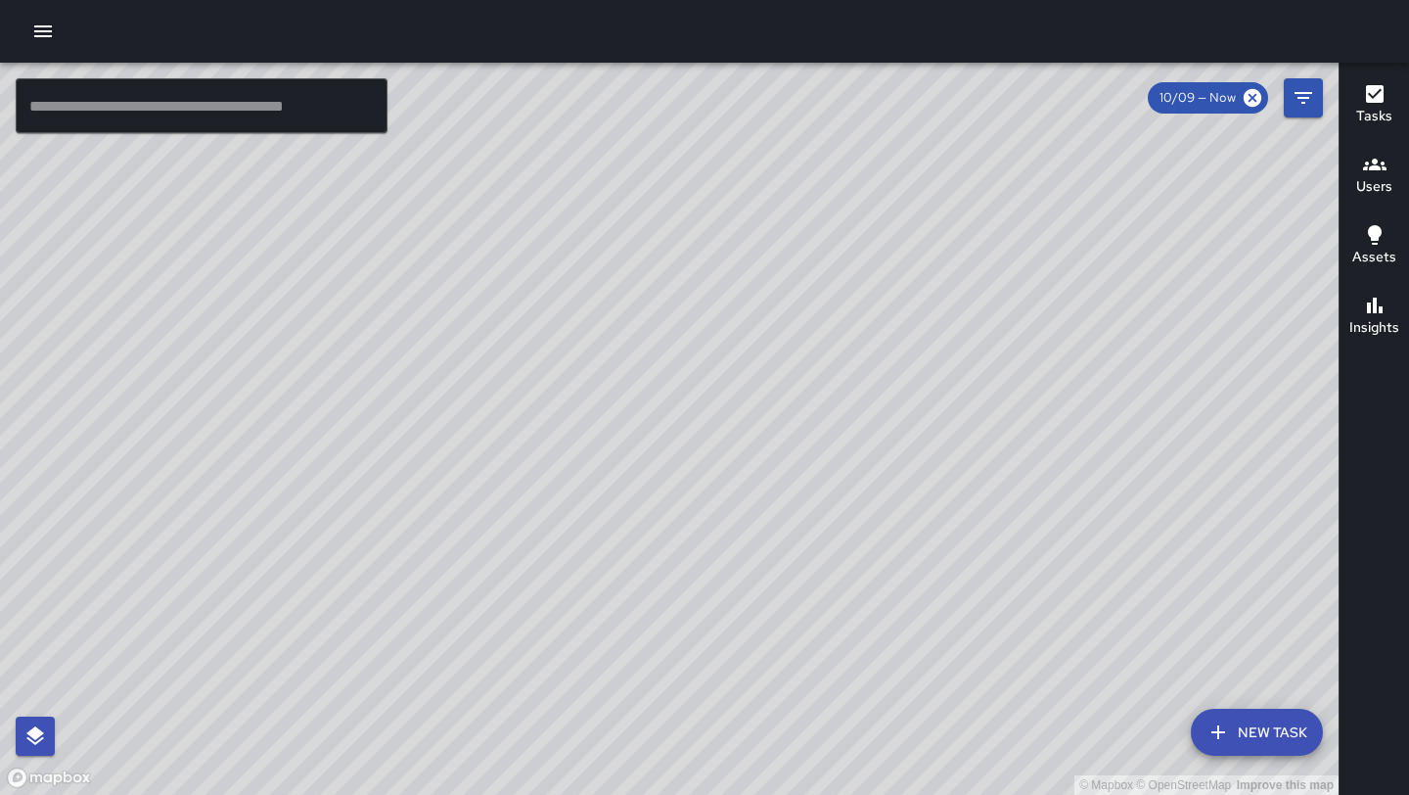
drag, startPoint x: 747, startPoint y: 265, endPoint x: 656, endPoint y: 440, distance: 197.4
click at [656, 440] on div "© Mapbox © OpenStreetMap Improve this map" at bounding box center [669, 429] width 1339 height 732
drag, startPoint x: 832, startPoint y: 605, endPoint x: 812, endPoint y: 459, distance: 147.1
click at [812, 459] on div "© Mapbox © OpenStreetMap Improve this map" at bounding box center [669, 429] width 1339 height 732
drag, startPoint x: 717, startPoint y: 771, endPoint x: 712, endPoint y: 673, distance: 98.0
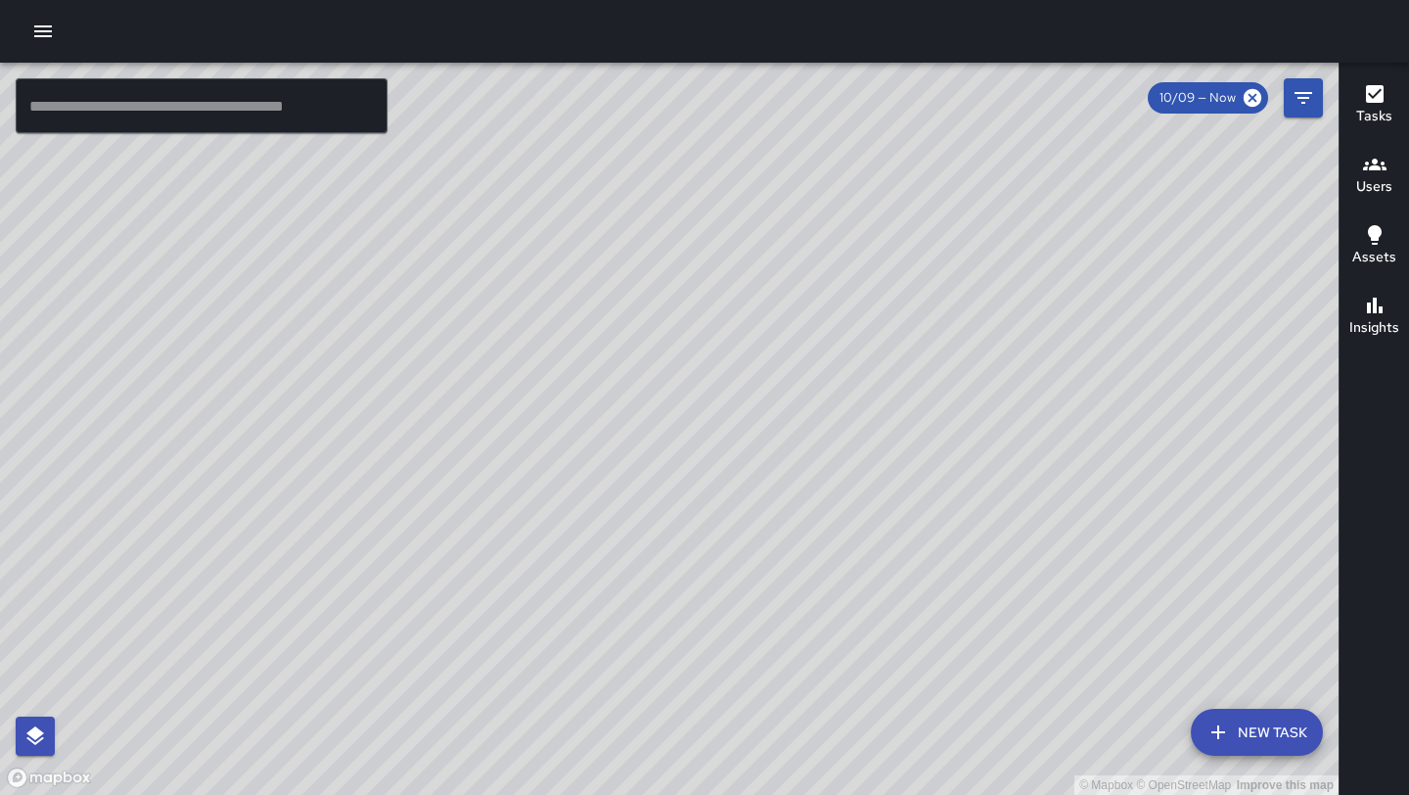
click at [712, 671] on div "© Mapbox © OpenStreetMap Improve this map" at bounding box center [669, 429] width 1339 height 732
drag, startPoint x: 857, startPoint y: 335, endPoint x: 837, endPoint y: 656, distance: 321.6
click at [837, 656] on div "© Mapbox © OpenStreetMap Improve this map" at bounding box center [669, 429] width 1339 height 732
drag, startPoint x: 542, startPoint y: 625, endPoint x: 703, endPoint y: 312, distance: 351.9
click at [705, 312] on div "© Mapbox © OpenStreetMap Improve this map" at bounding box center [669, 429] width 1339 height 732
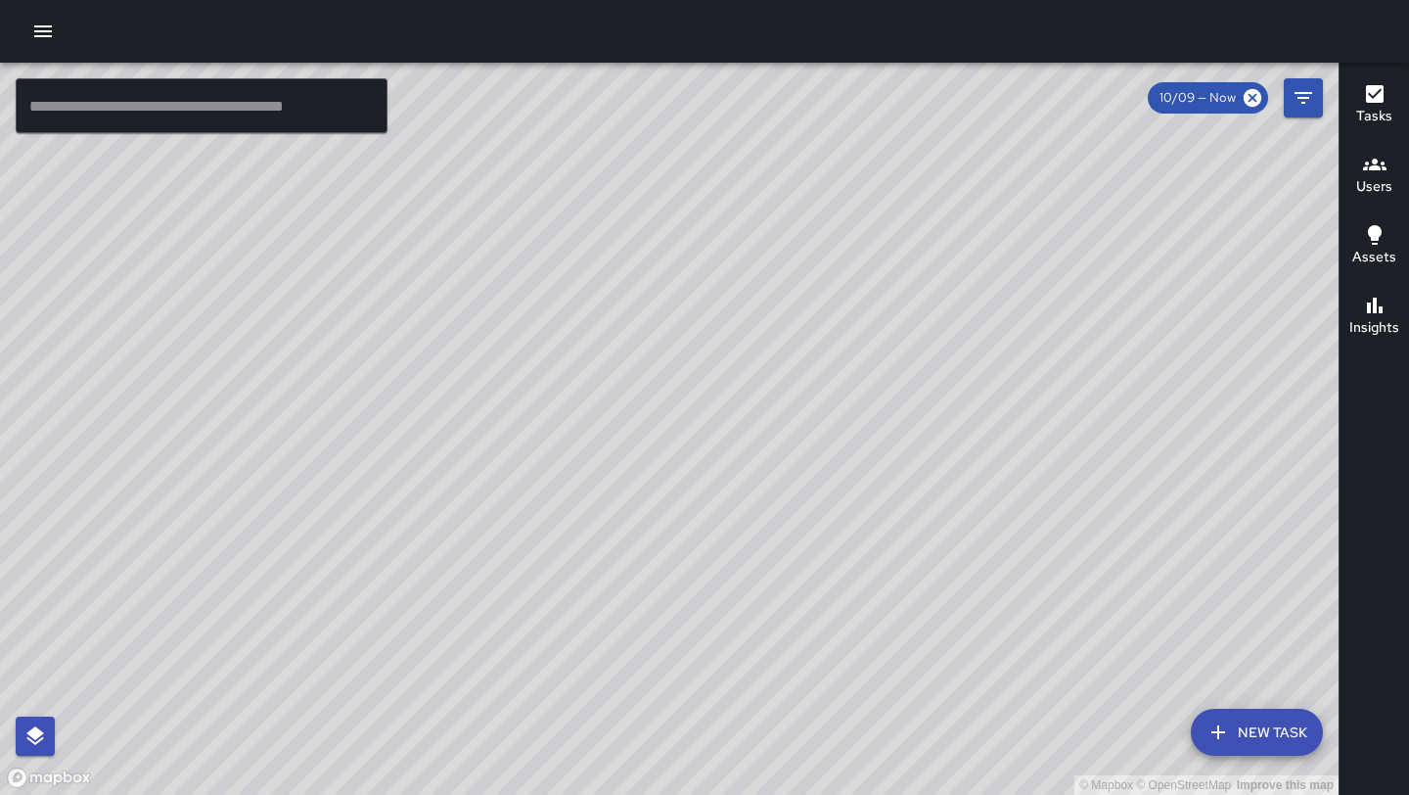
drag, startPoint x: 648, startPoint y: 372, endPoint x: 712, endPoint y: 230, distance: 155.9
click at [712, 230] on div "© Mapbox © OpenStreetMap Improve this map" at bounding box center [669, 429] width 1339 height 732
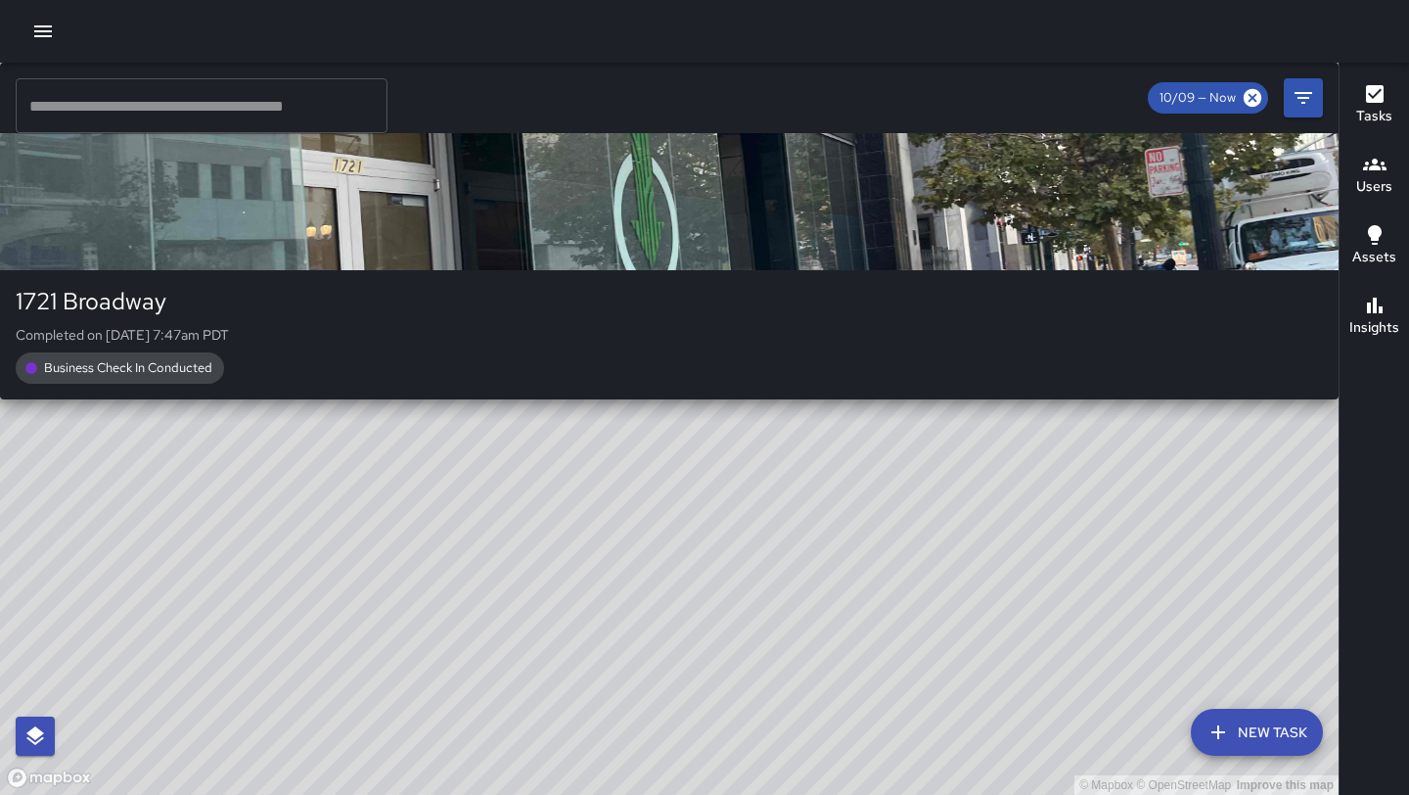
drag, startPoint x: 523, startPoint y: 607, endPoint x: 632, endPoint y: 311, distance: 315.2
click at [632, 311] on div "© Mapbox © OpenStreetMap Improve this map M8 [PERSON_NAME] 8 [GEOGRAPHIC_DATA] …" at bounding box center [669, 429] width 1339 height 732
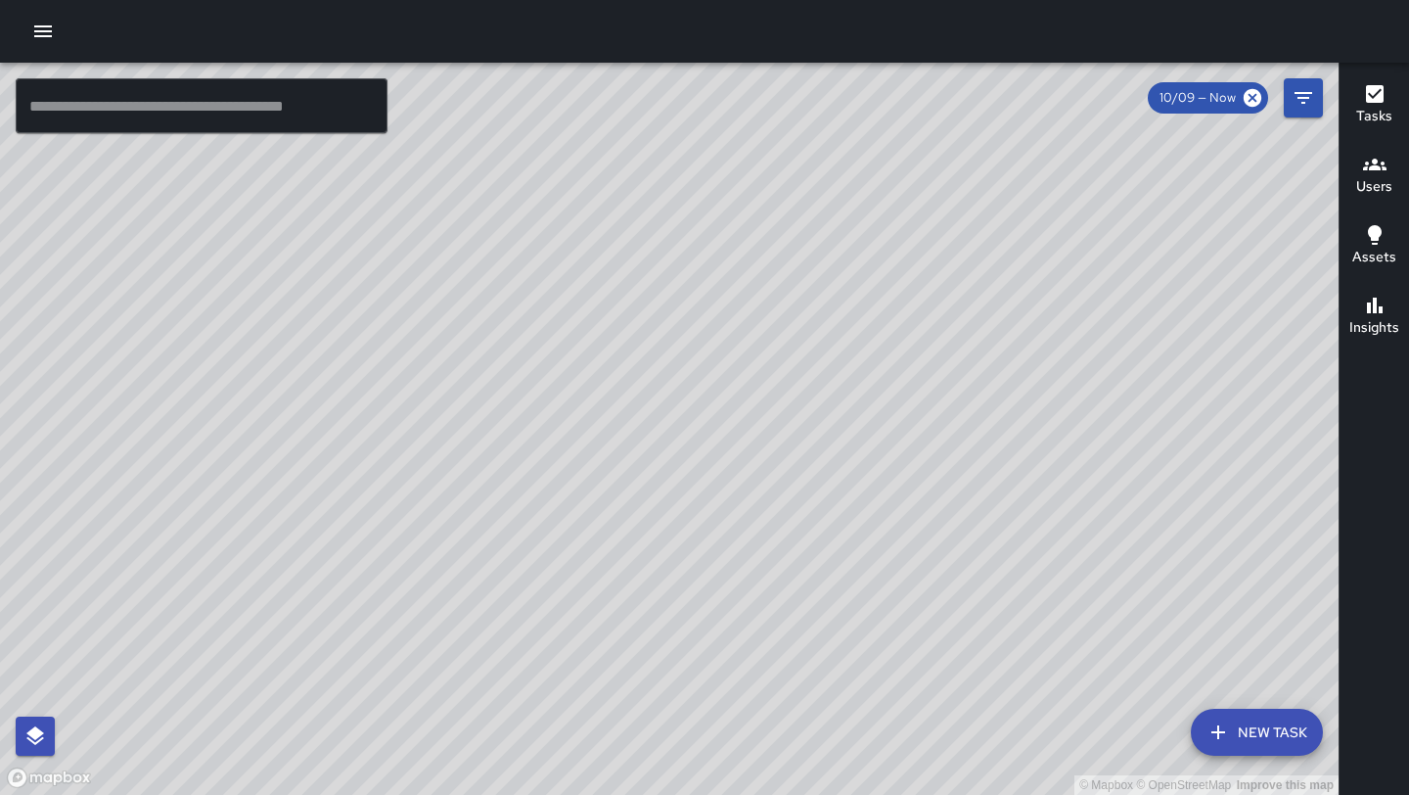
drag, startPoint x: 615, startPoint y: 187, endPoint x: 555, endPoint y: 470, distance: 289.0
click at [555, 470] on div "© Mapbox © OpenStreetMap Improve this map" at bounding box center [669, 429] width 1339 height 732
drag, startPoint x: 875, startPoint y: 368, endPoint x: 481, endPoint y: 323, distance: 395.9
click at [482, 323] on div "© Mapbox © OpenStreetMap Improve this map" at bounding box center [669, 429] width 1339 height 732
drag, startPoint x: 729, startPoint y: 131, endPoint x: 649, endPoint y: 541, distance: 417.8
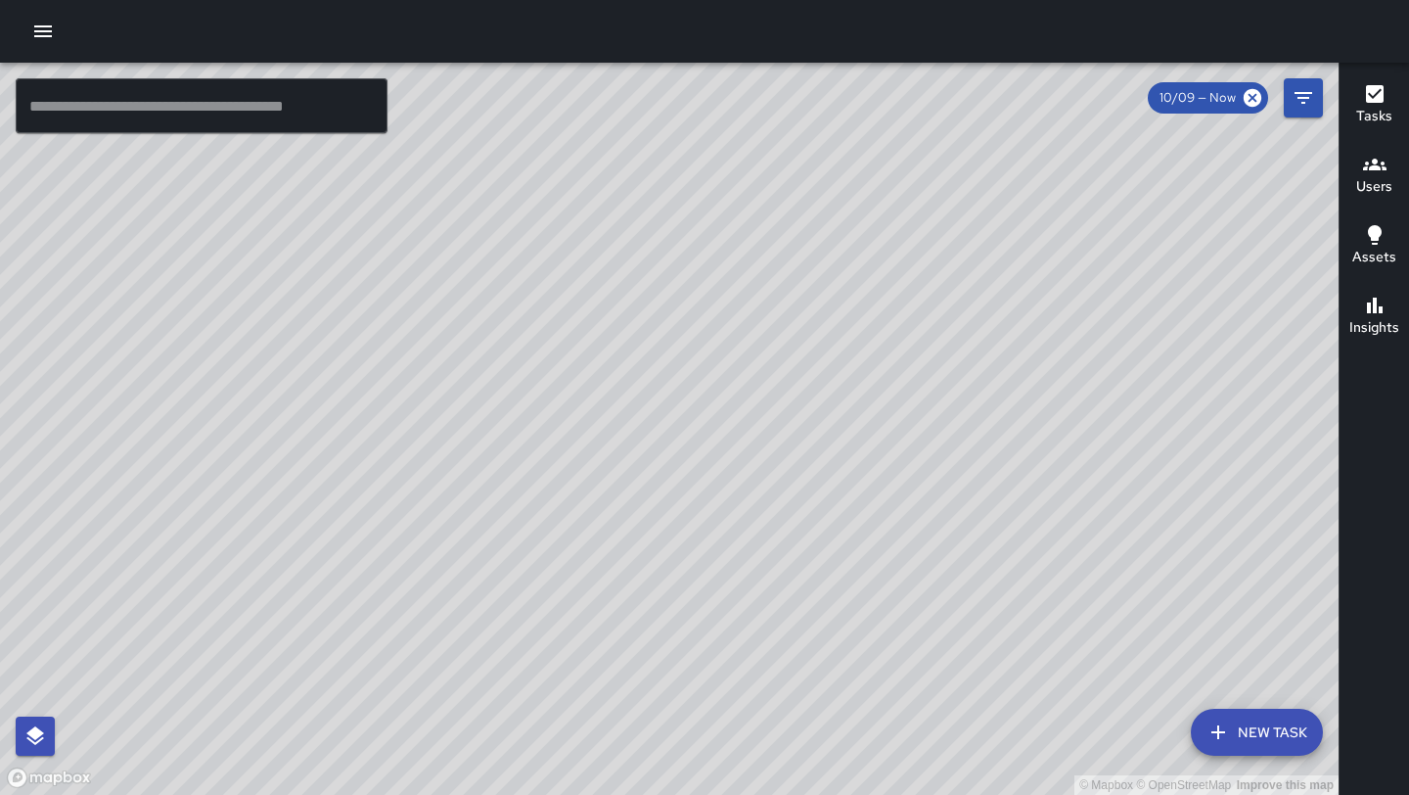
click at [649, 541] on div "© Mapbox © OpenStreetMap Improve this map" at bounding box center [669, 429] width 1339 height 732
drag, startPoint x: 725, startPoint y: 135, endPoint x: 717, endPoint y: 205, distance: 69.9
click at [717, 205] on div "© Mapbox © OpenStreetMap Improve this map" at bounding box center [669, 429] width 1339 height 732
drag, startPoint x: 313, startPoint y: 664, endPoint x: 466, endPoint y: 336, distance: 362.5
click at [466, 336] on div "© Mapbox © OpenStreetMap Improve this map" at bounding box center [669, 429] width 1339 height 732
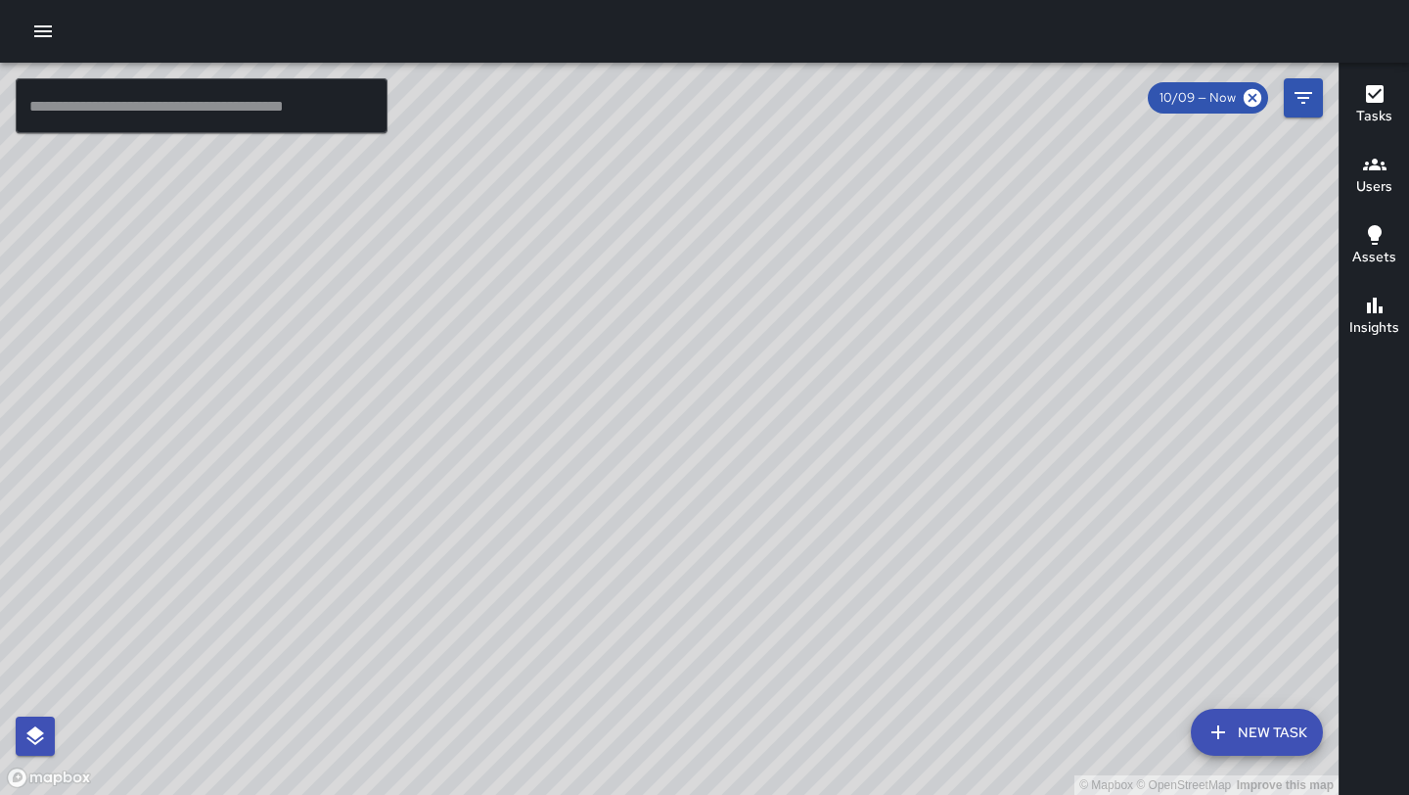
drag, startPoint x: 430, startPoint y: 370, endPoint x: 517, endPoint y: 252, distance: 146.2
click at [517, 252] on div "© Mapbox © OpenStreetMap Improve this map" at bounding box center [669, 429] width 1339 height 732
drag, startPoint x: 558, startPoint y: 201, endPoint x: 532, endPoint y: 291, distance: 93.6
click at [532, 291] on div "© Mapbox © OpenStreetMap Improve this map" at bounding box center [669, 429] width 1339 height 732
